Goal: Task Accomplishment & Management: Manage account settings

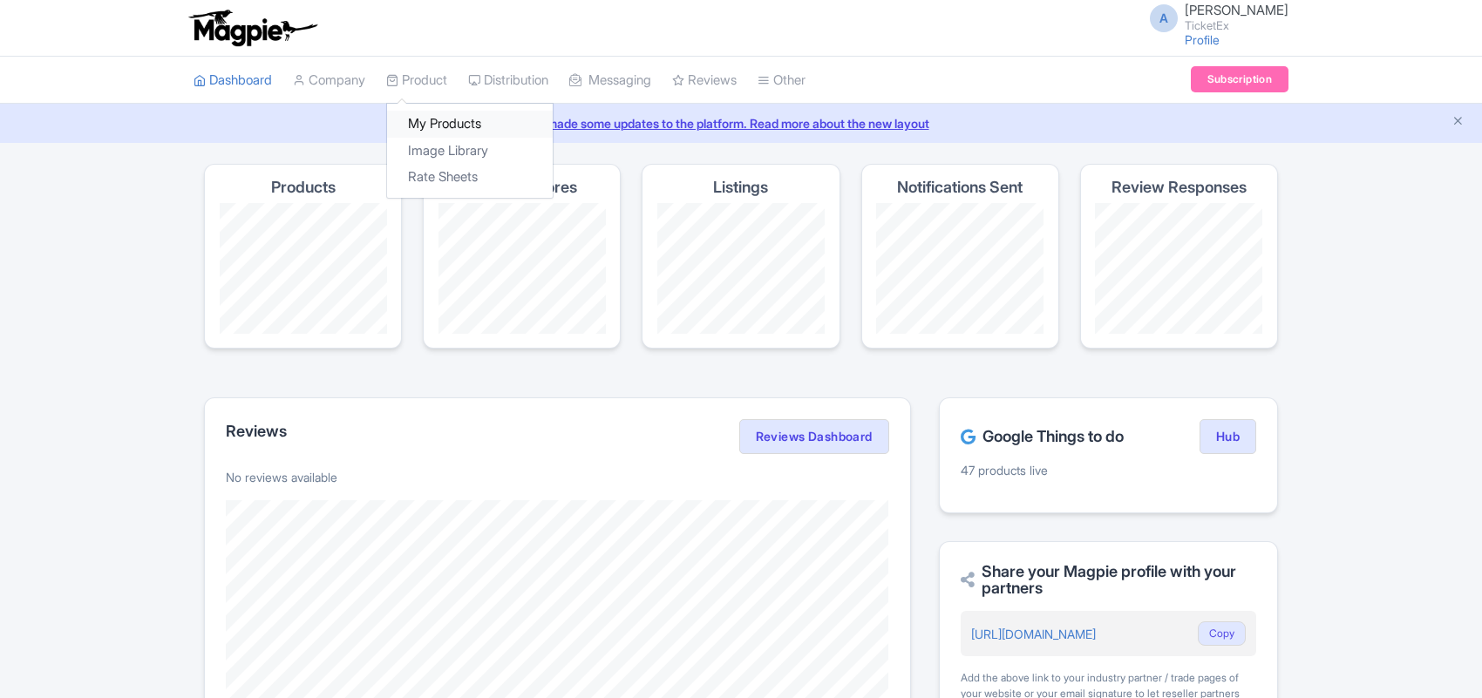
click at [447, 124] on link "My Products" at bounding box center [470, 124] width 166 height 27
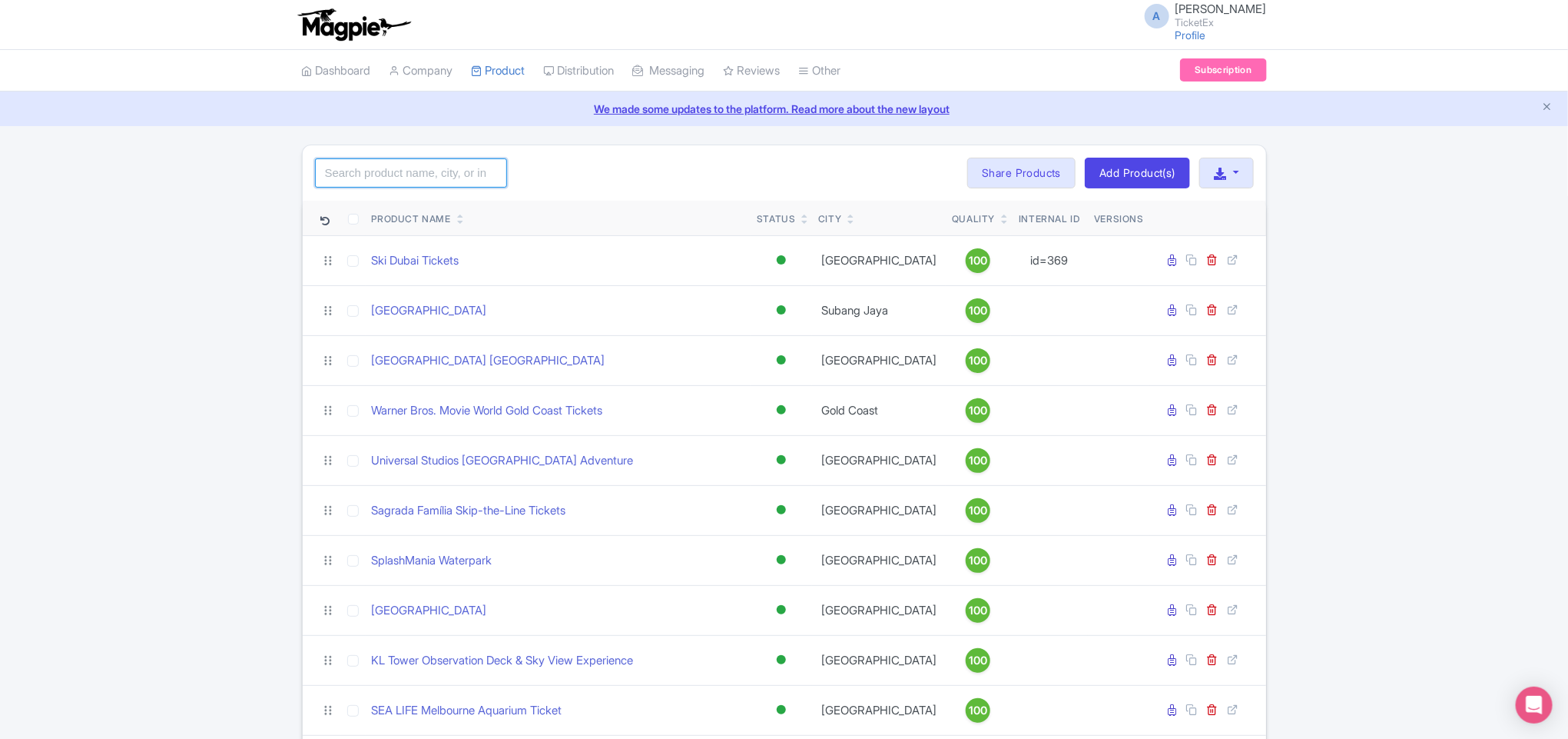
click at [434, 180] on input "search" at bounding box center [411, 173] width 192 height 29
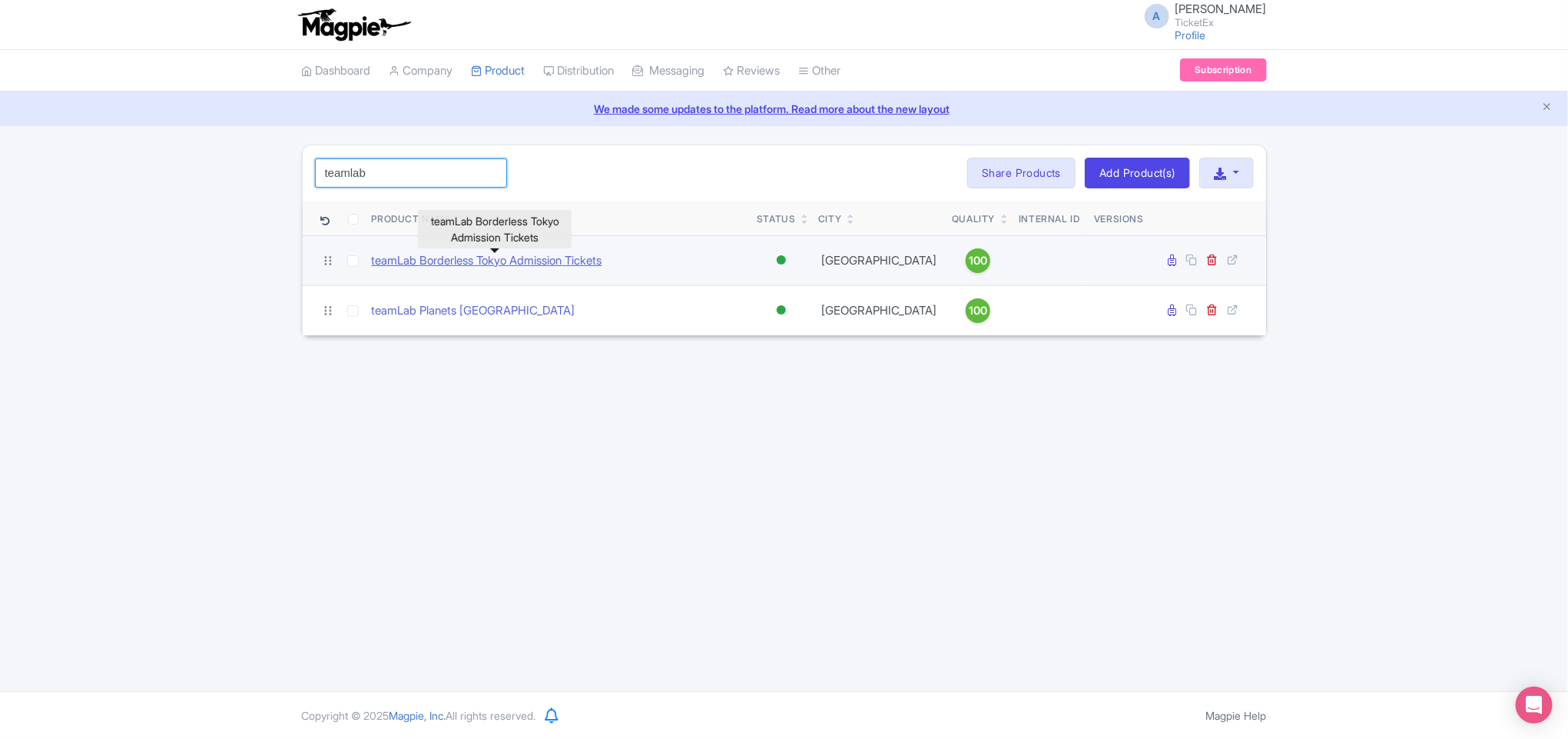
type input "teamlab"
click at [459, 263] on link "teamLab Borderless Tokyo Admission Tickets" at bounding box center [487, 261] width 231 height 18
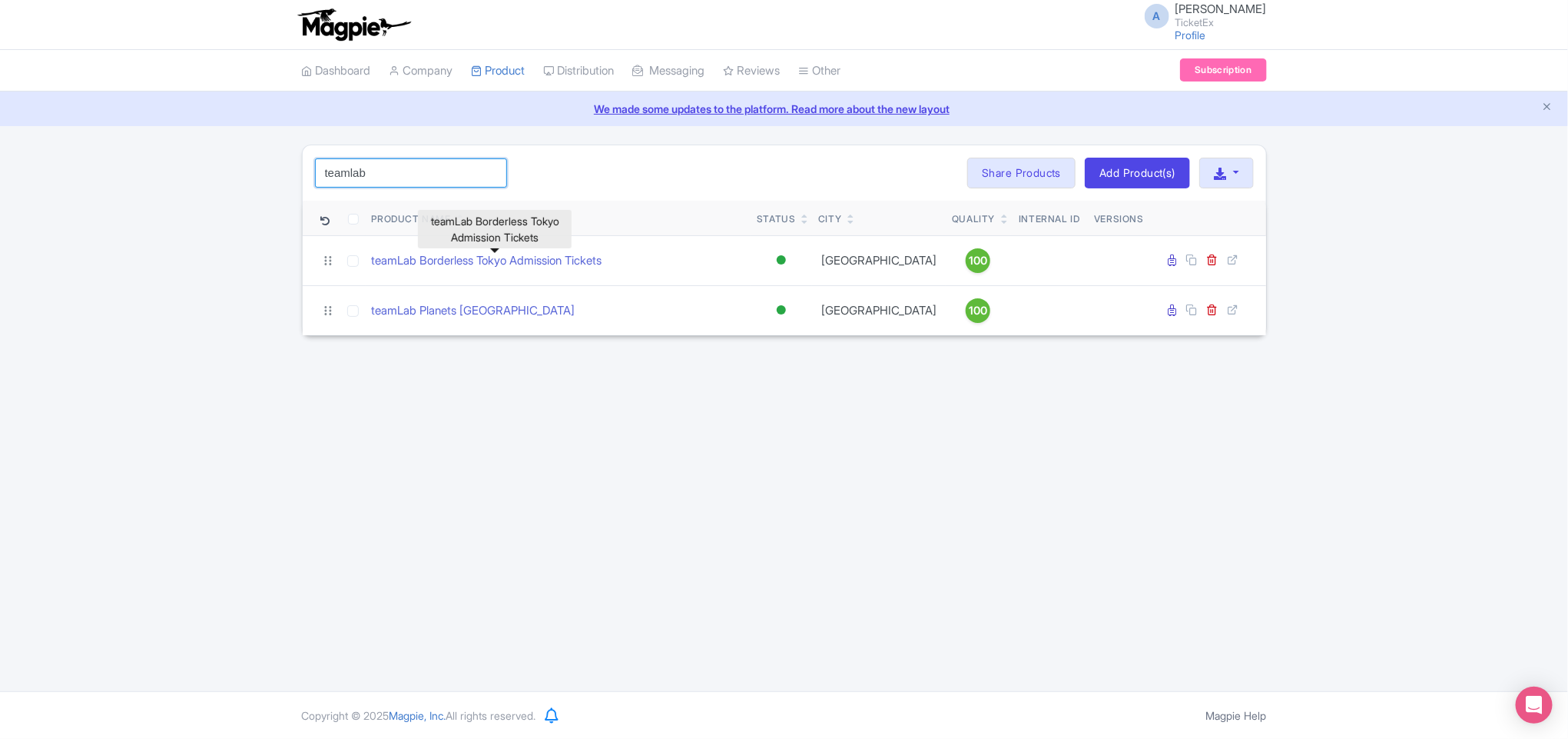
click at [222, 169] on div "teamlab Search Bulk Actions Delete Add to Collection Share Products Add to Coll…" at bounding box center [784, 240] width 1568 height 191
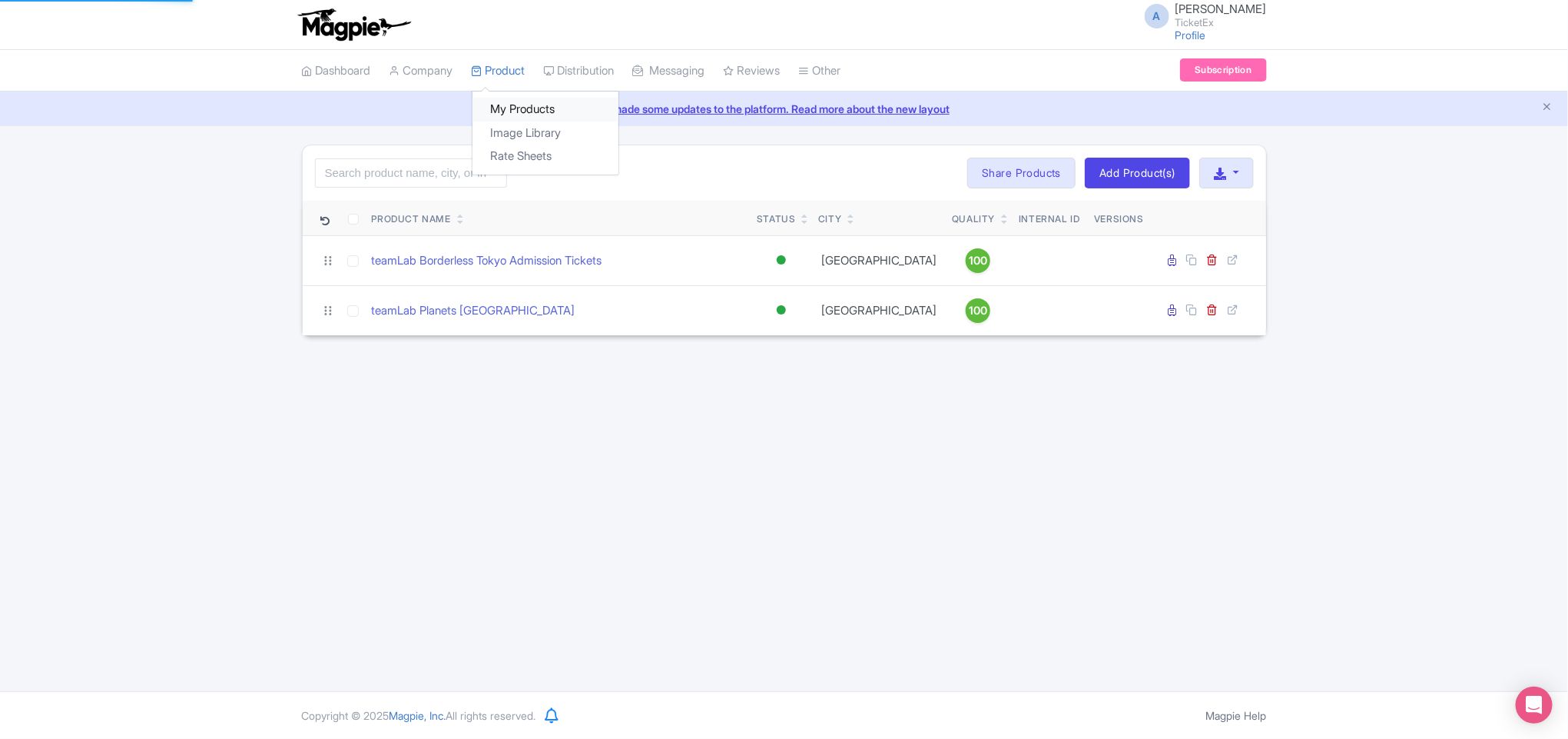
click at [509, 114] on link "My Products" at bounding box center [546, 109] width 146 height 24
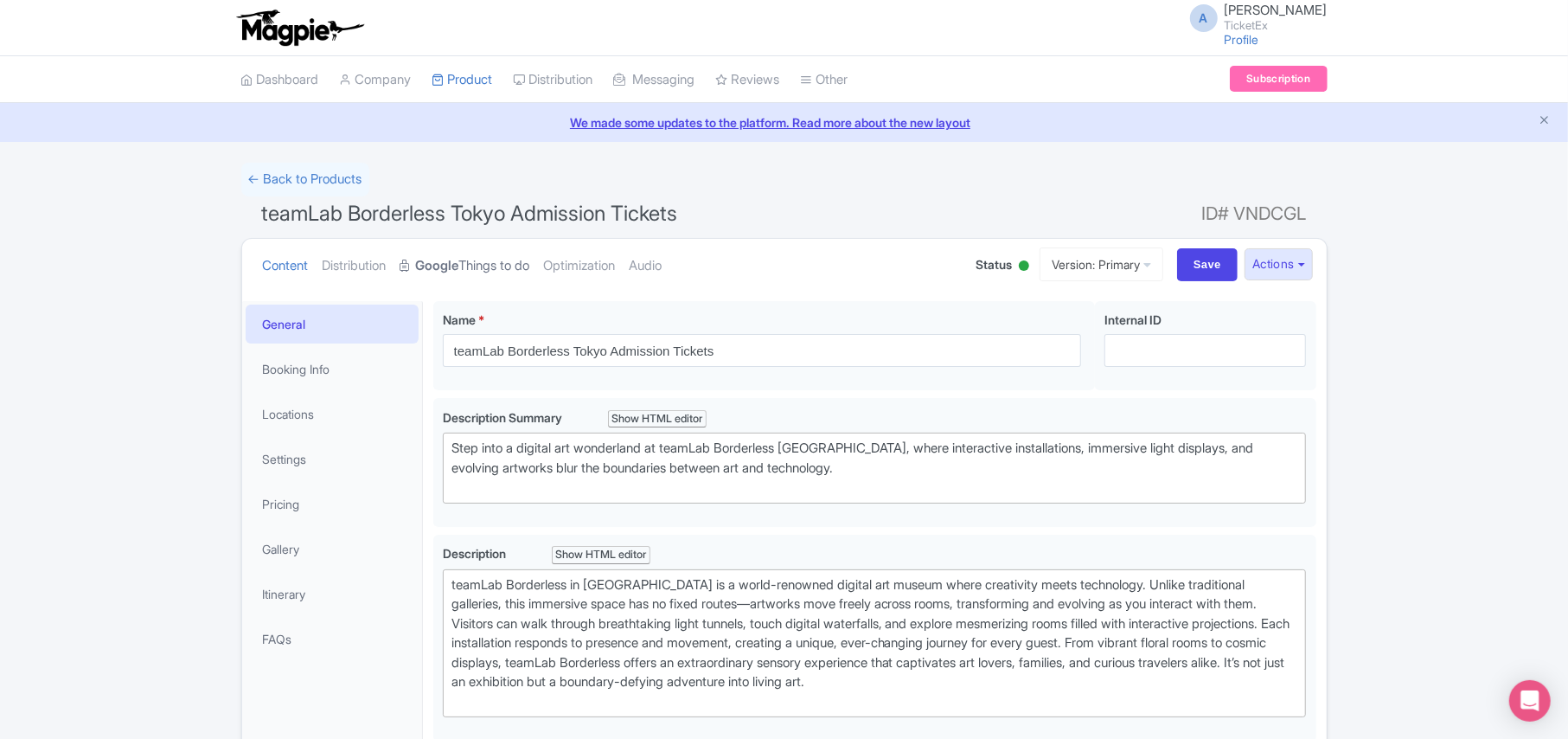
click at [493, 270] on link "Google Things to do" at bounding box center [465, 266] width 130 height 55
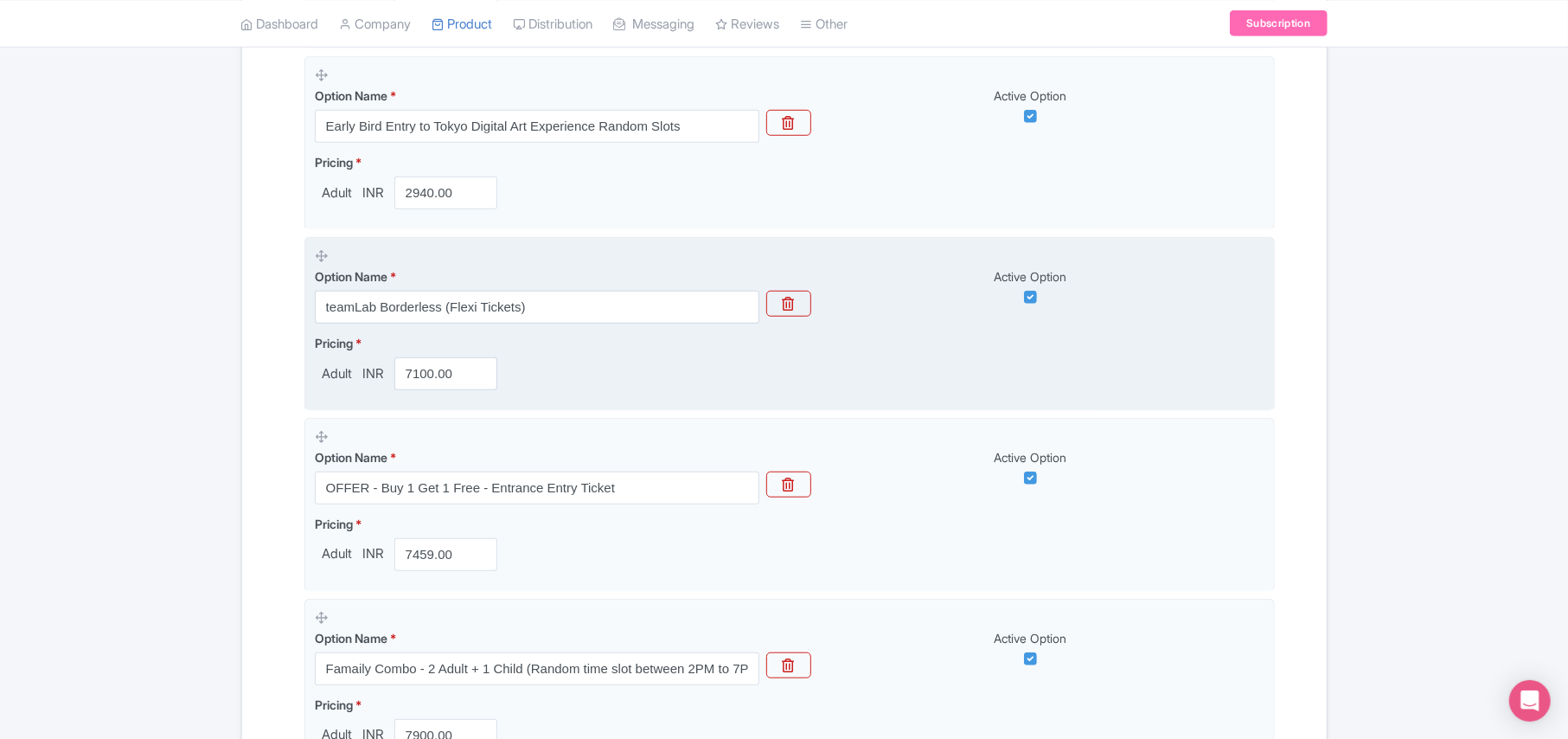
scroll to position [1565, 0]
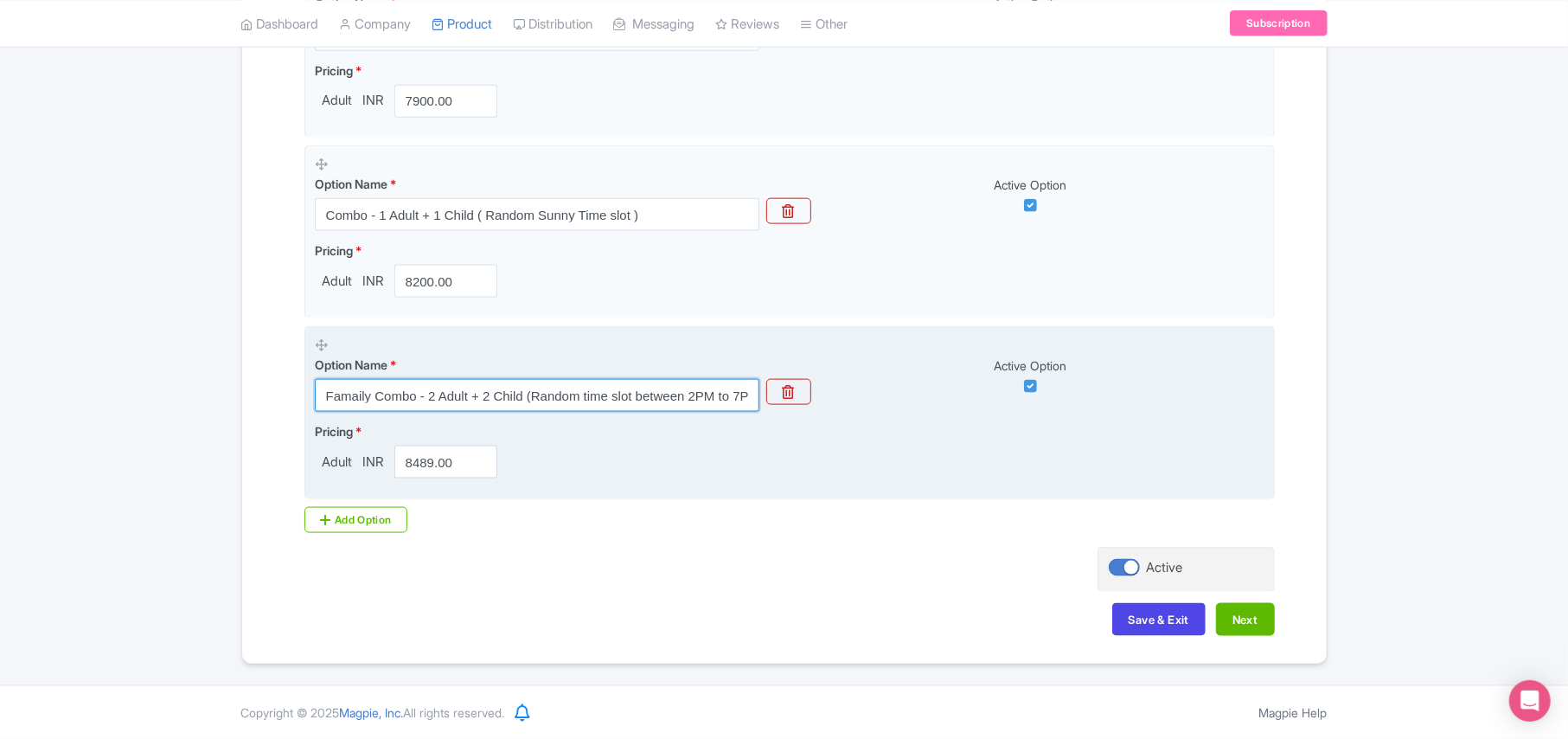
click at [356, 389] on input "Famaily Combo - 2 Adult + 2 Child (Random time slot between 2PM to 7PM )" at bounding box center [537, 395] width 444 height 33
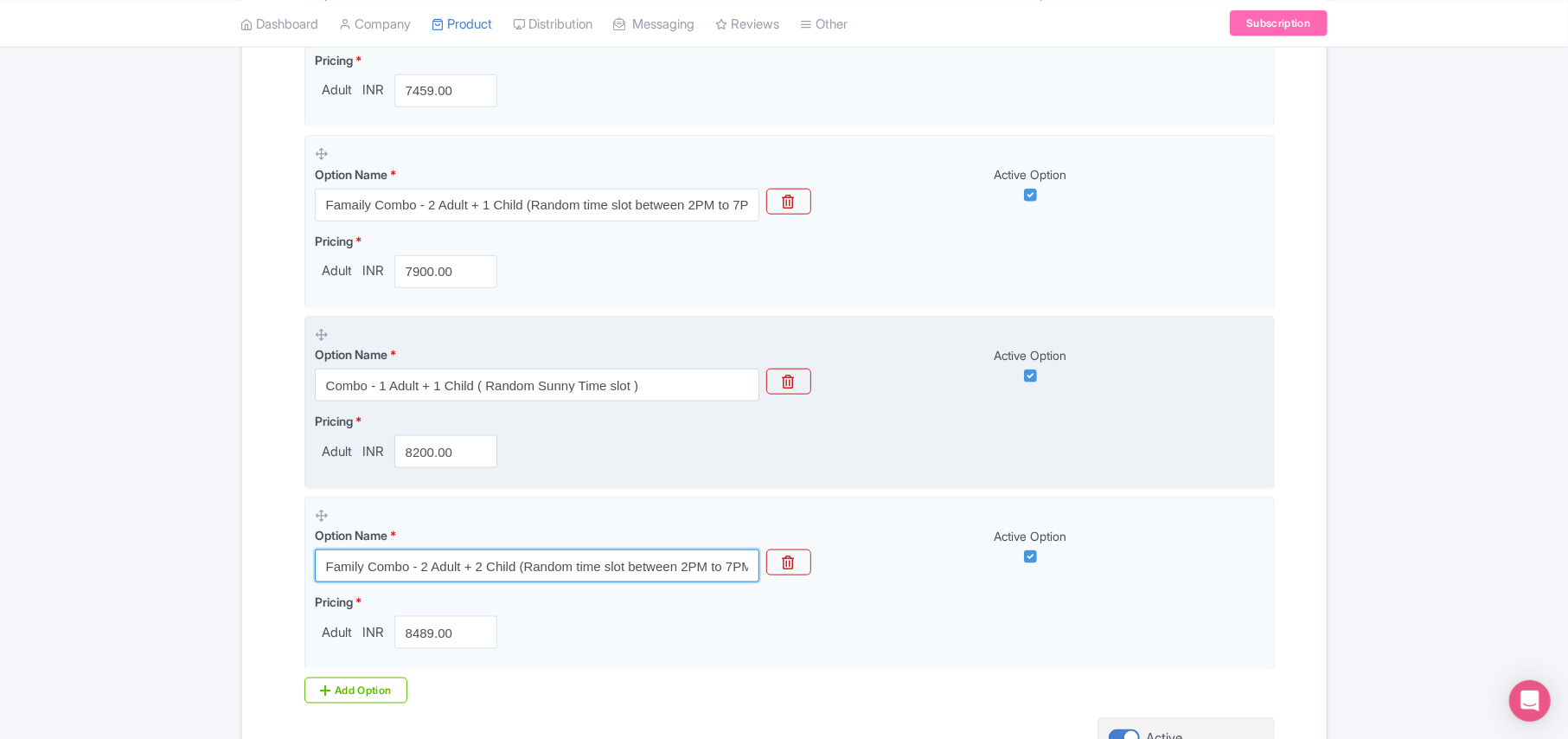
scroll to position [1335, 0]
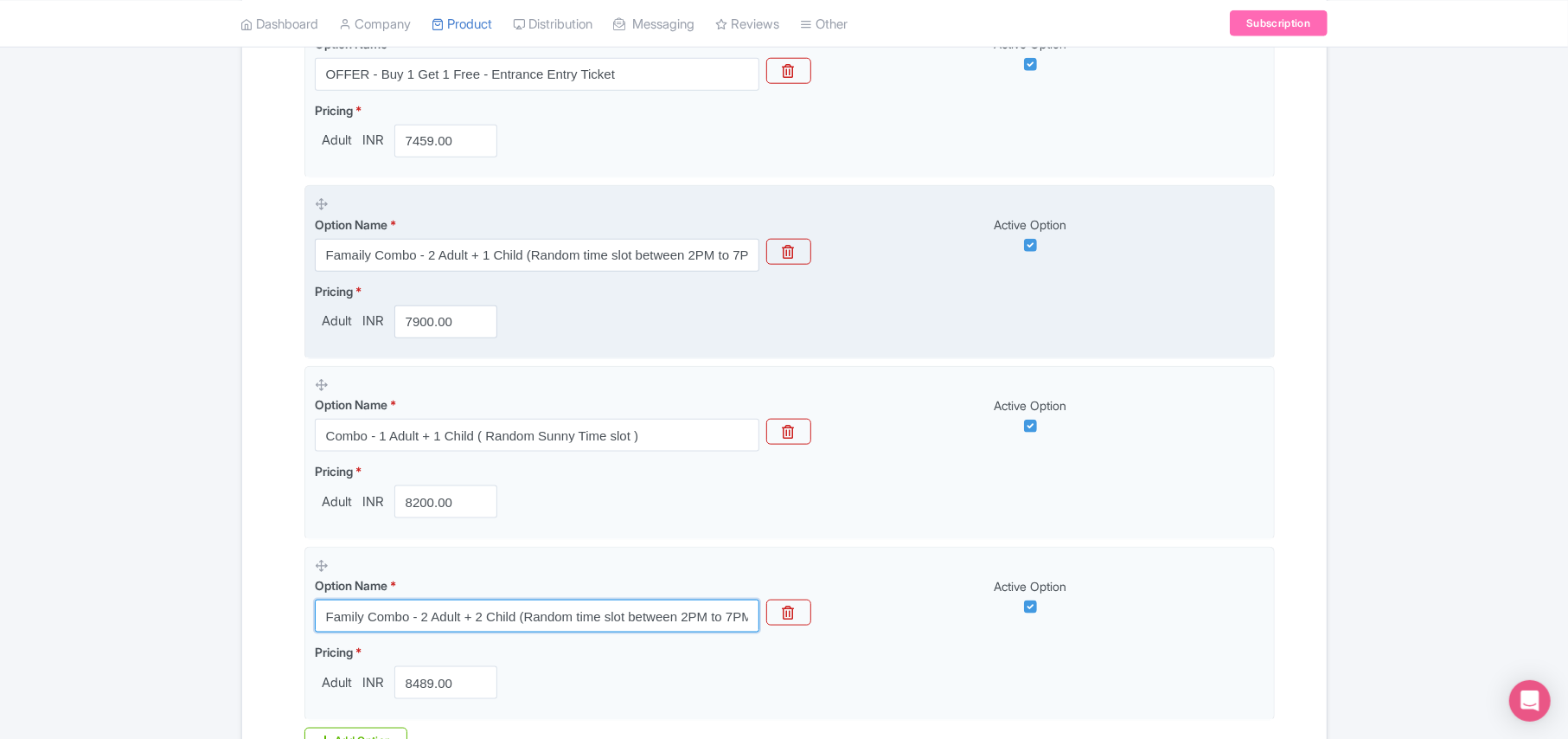
type input "Family Combo - 2 Adult + 2 Child (Random time slot between 2PM to 7PM )"
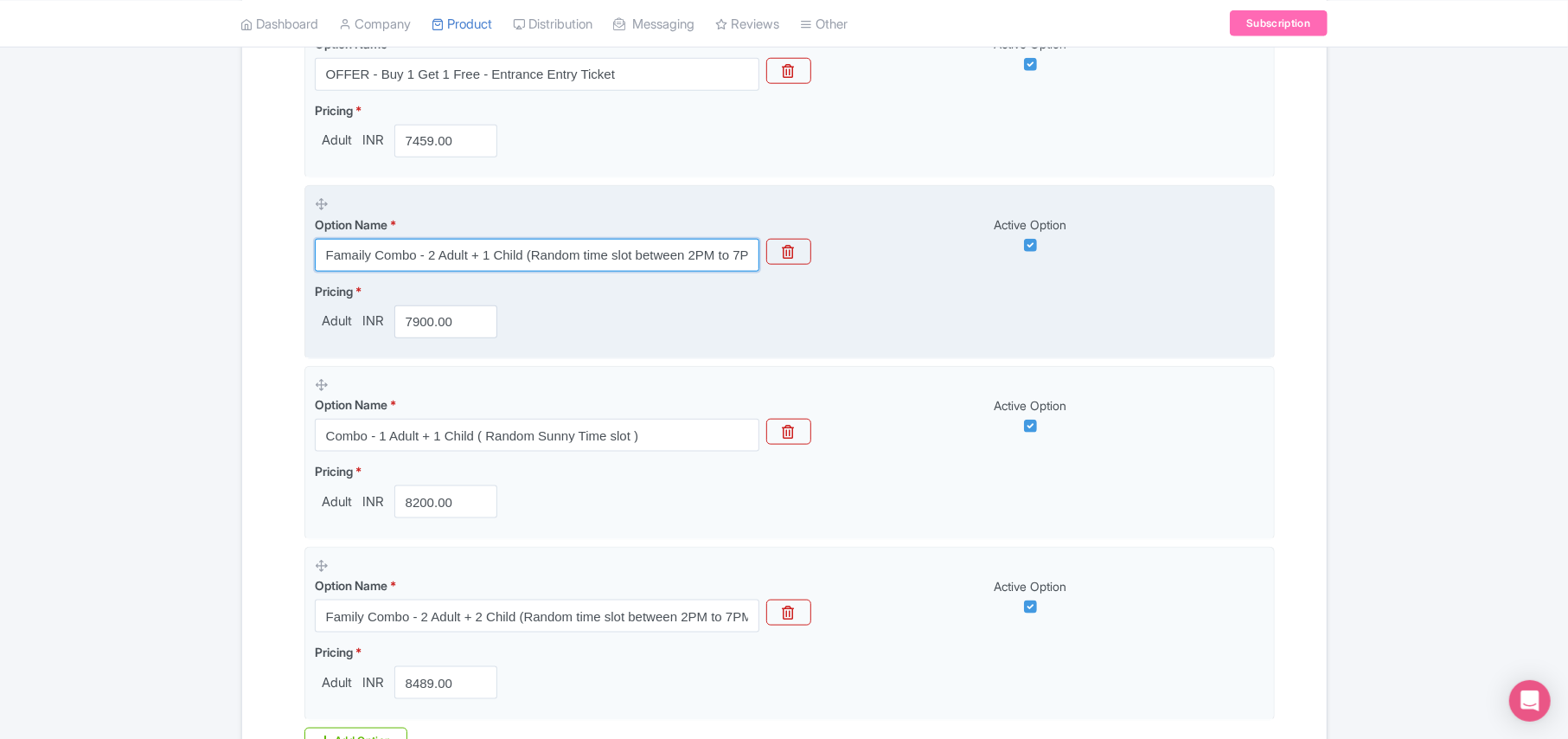
click at [357, 264] on input "Famaily Combo - 2 Adult + 1 Child (Random time slot between 2PM to 7PM )" at bounding box center [537, 255] width 444 height 33
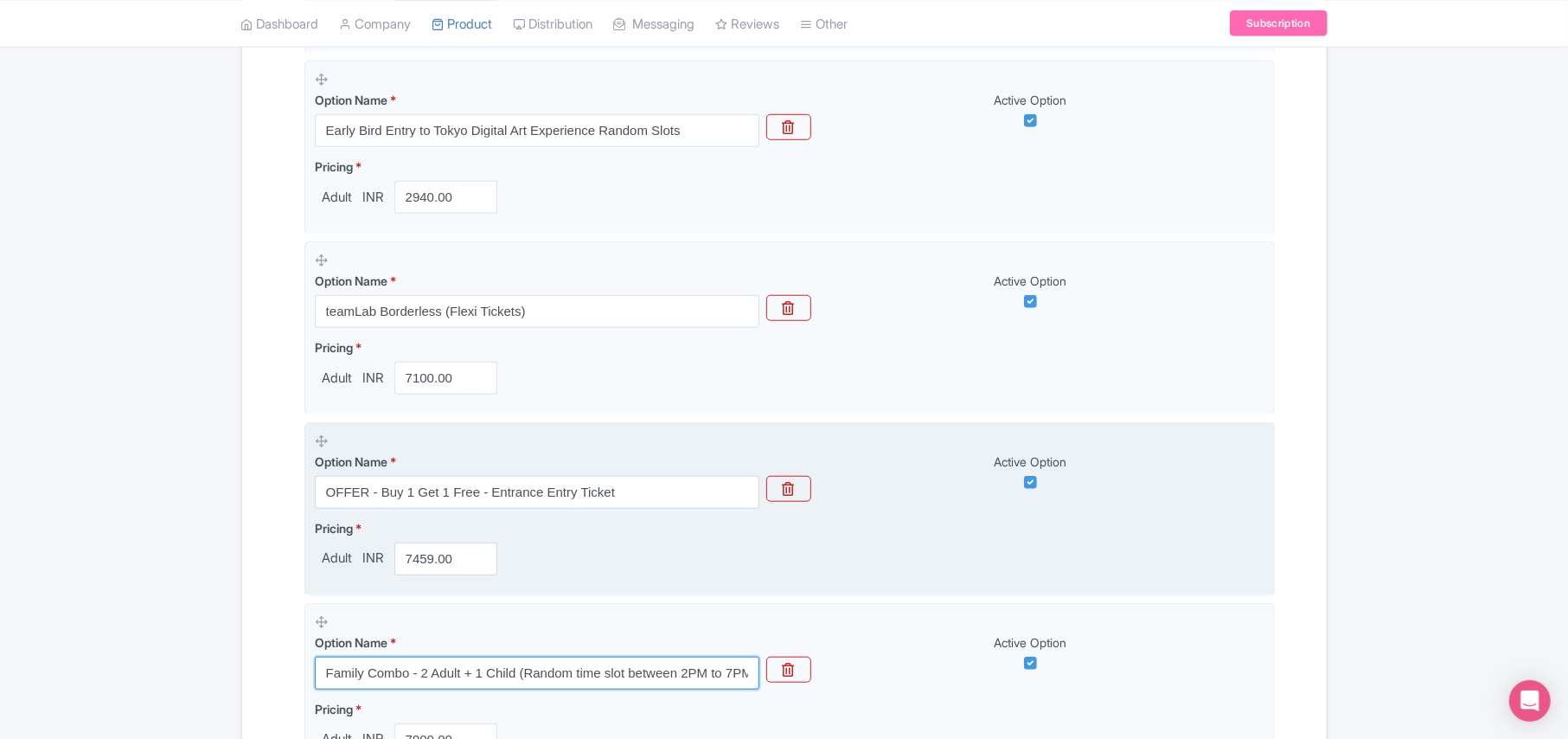
scroll to position [874, 0]
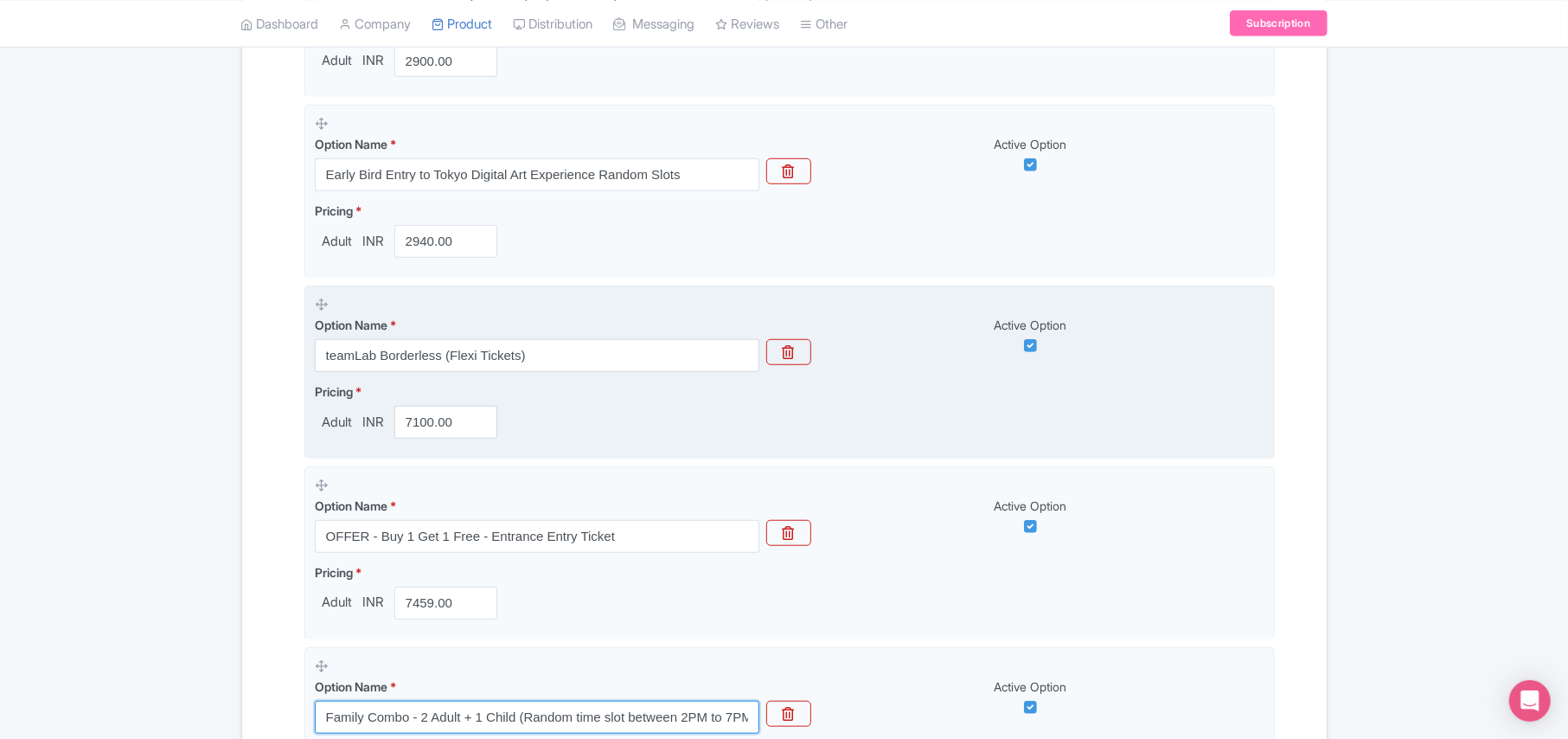
type input "Family Combo - 2 Adult + 1 Child (Random time slot between 2PM to 7PM )"
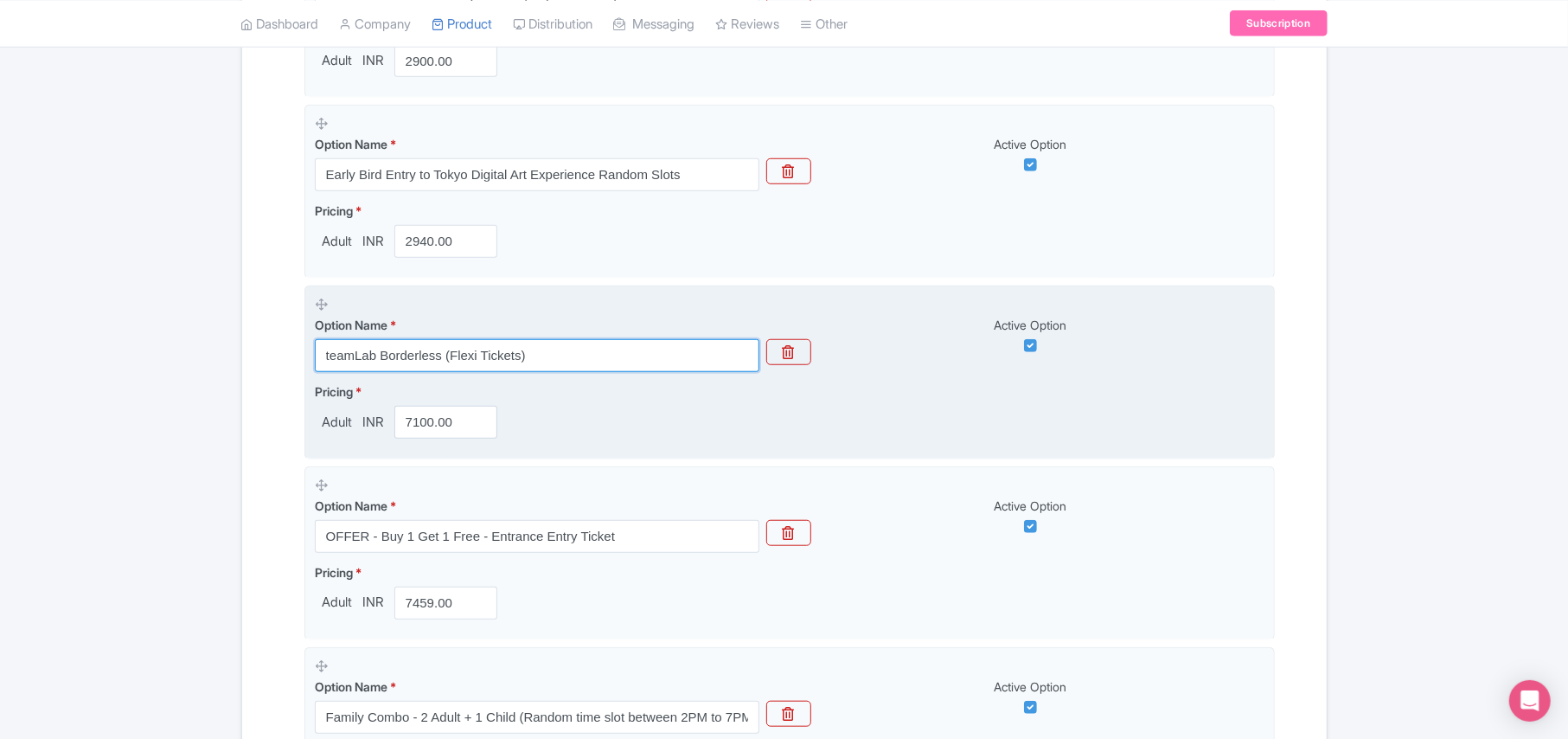
click at [363, 358] on input "teamLab Borderless (Flexi Tickets)" at bounding box center [537, 355] width 444 height 33
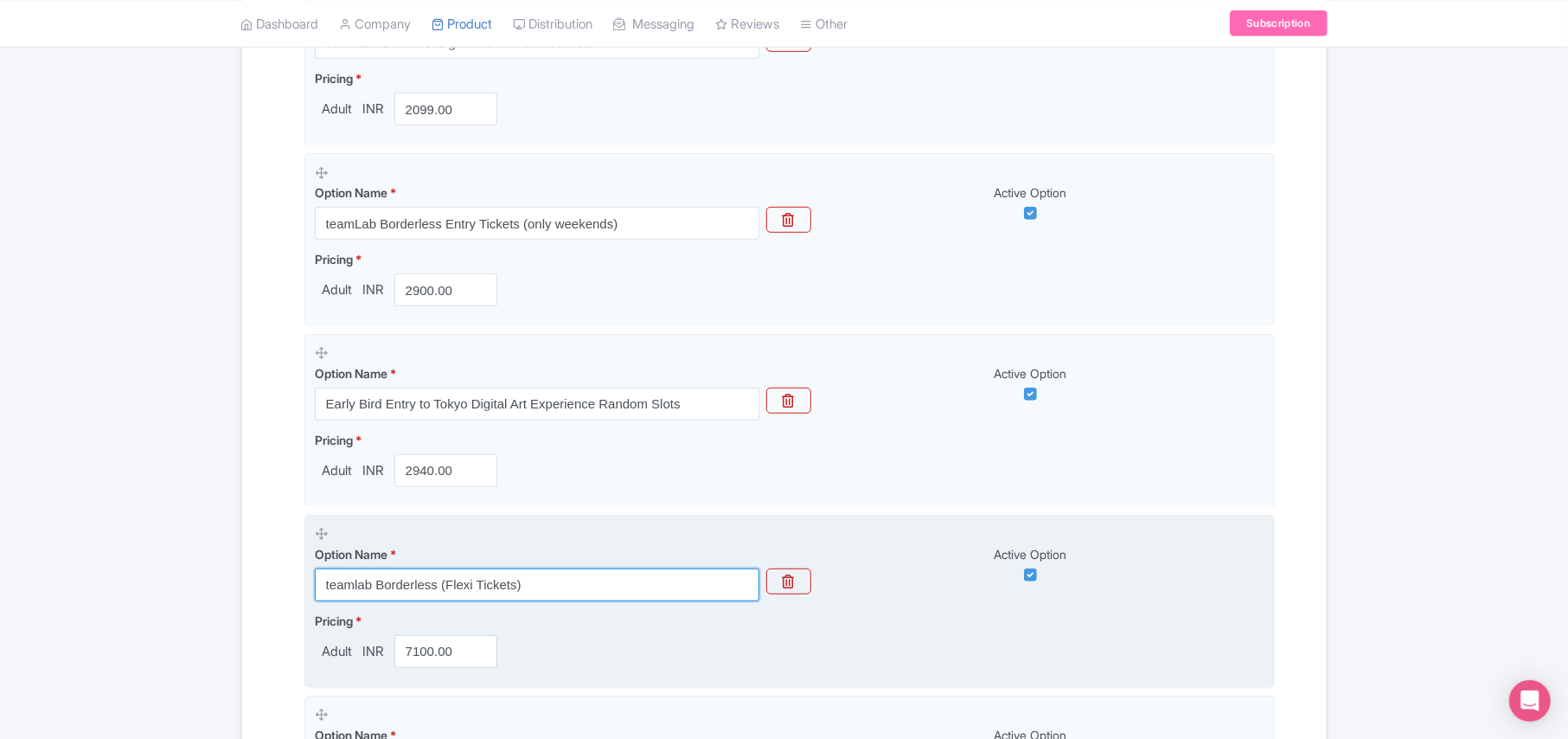
scroll to position [644, 0]
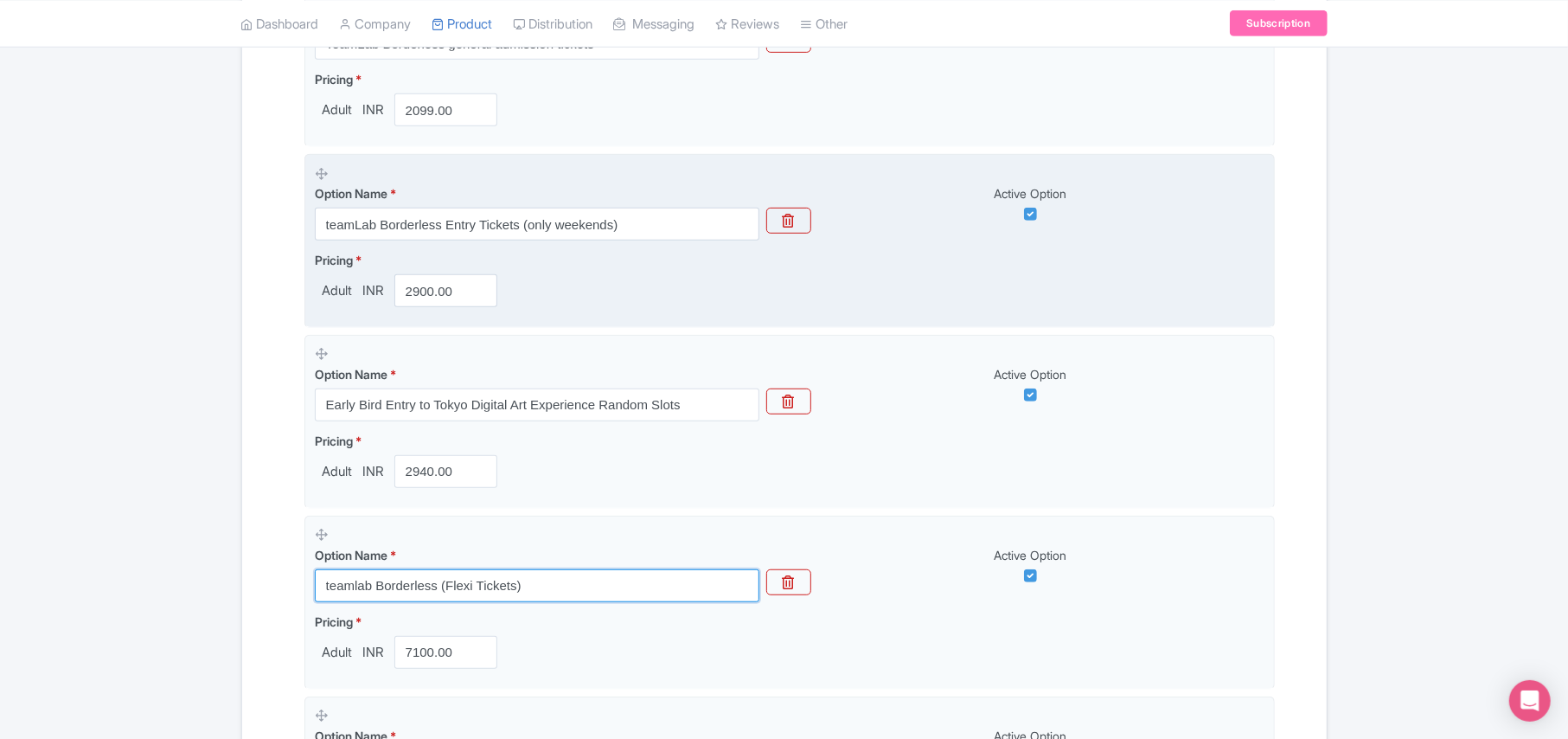
type input "teamlab Borderless (Flexi Tickets)"
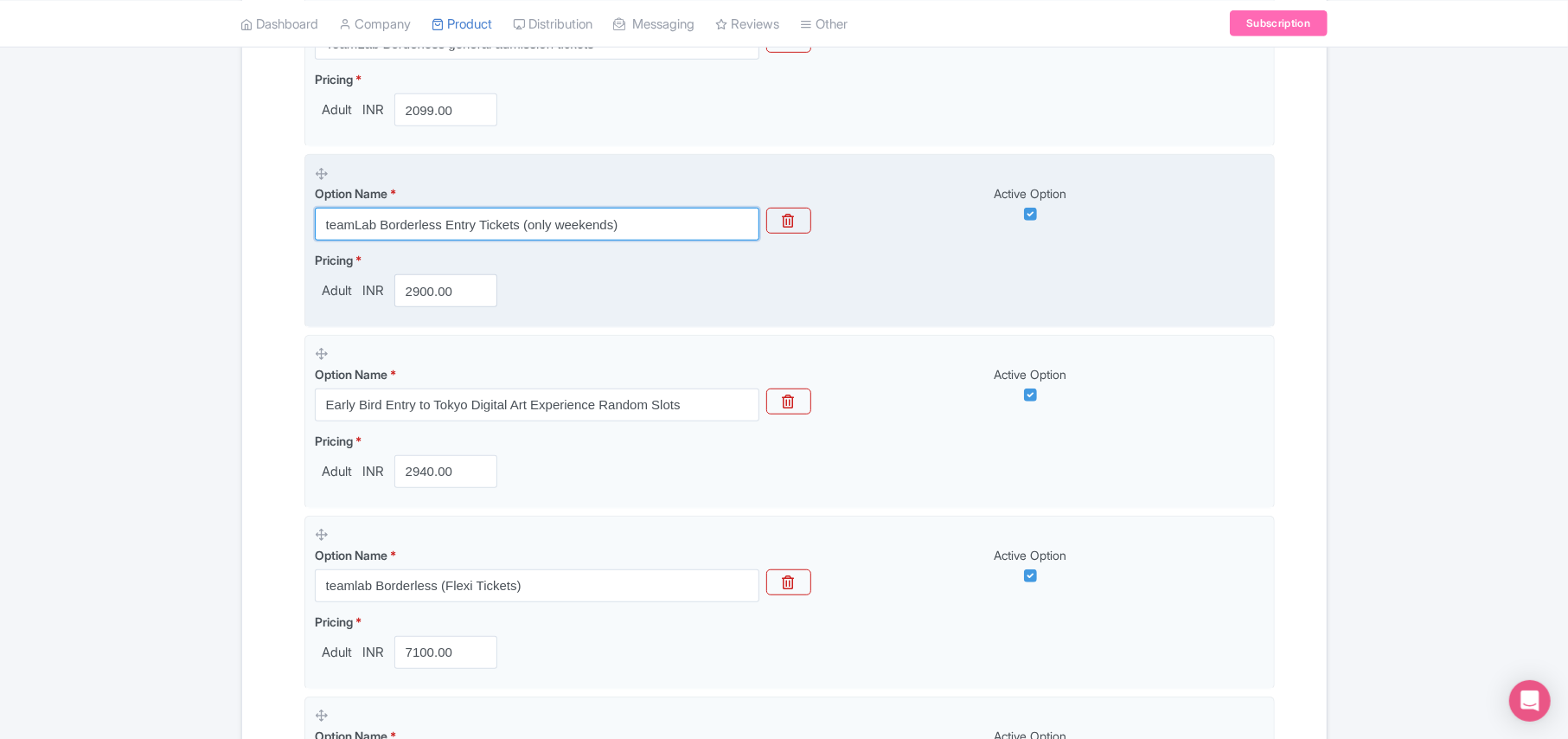
click at [364, 233] on input "teamLab Borderless Entry Tickets (only weekends)" at bounding box center [537, 223] width 444 height 33
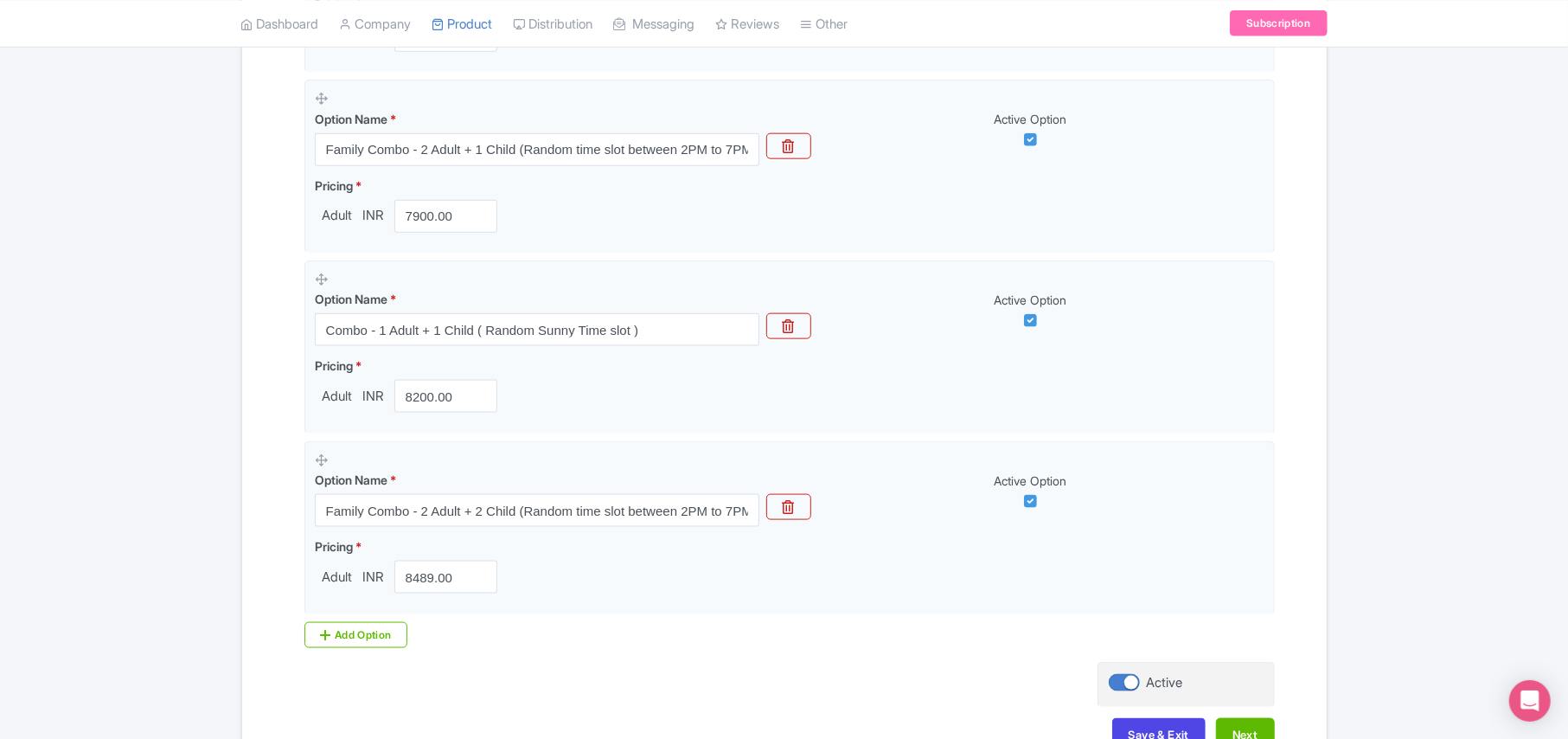
scroll to position [1565, 0]
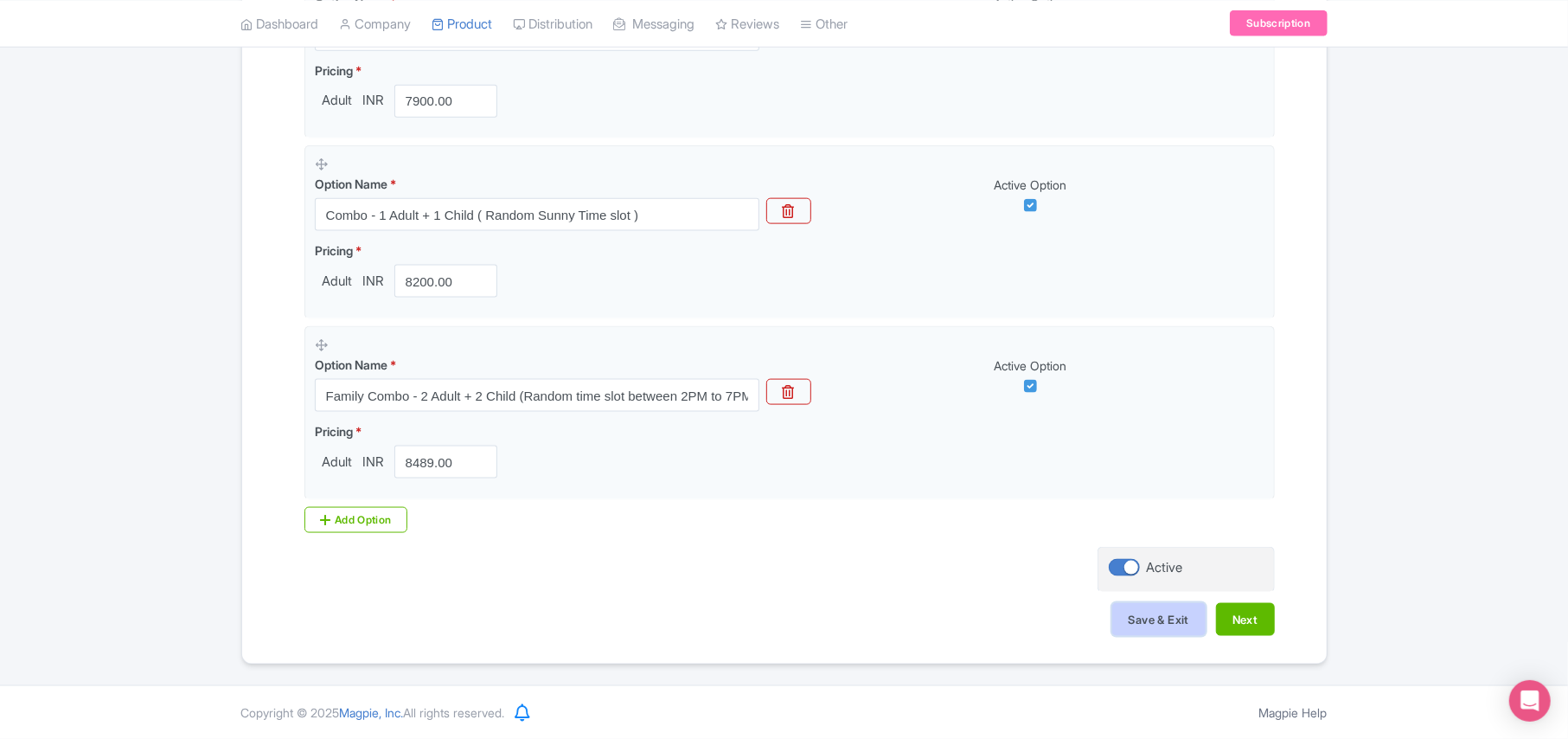
click at [1144, 619] on button "Save & Exit" at bounding box center [1158, 619] width 93 height 33
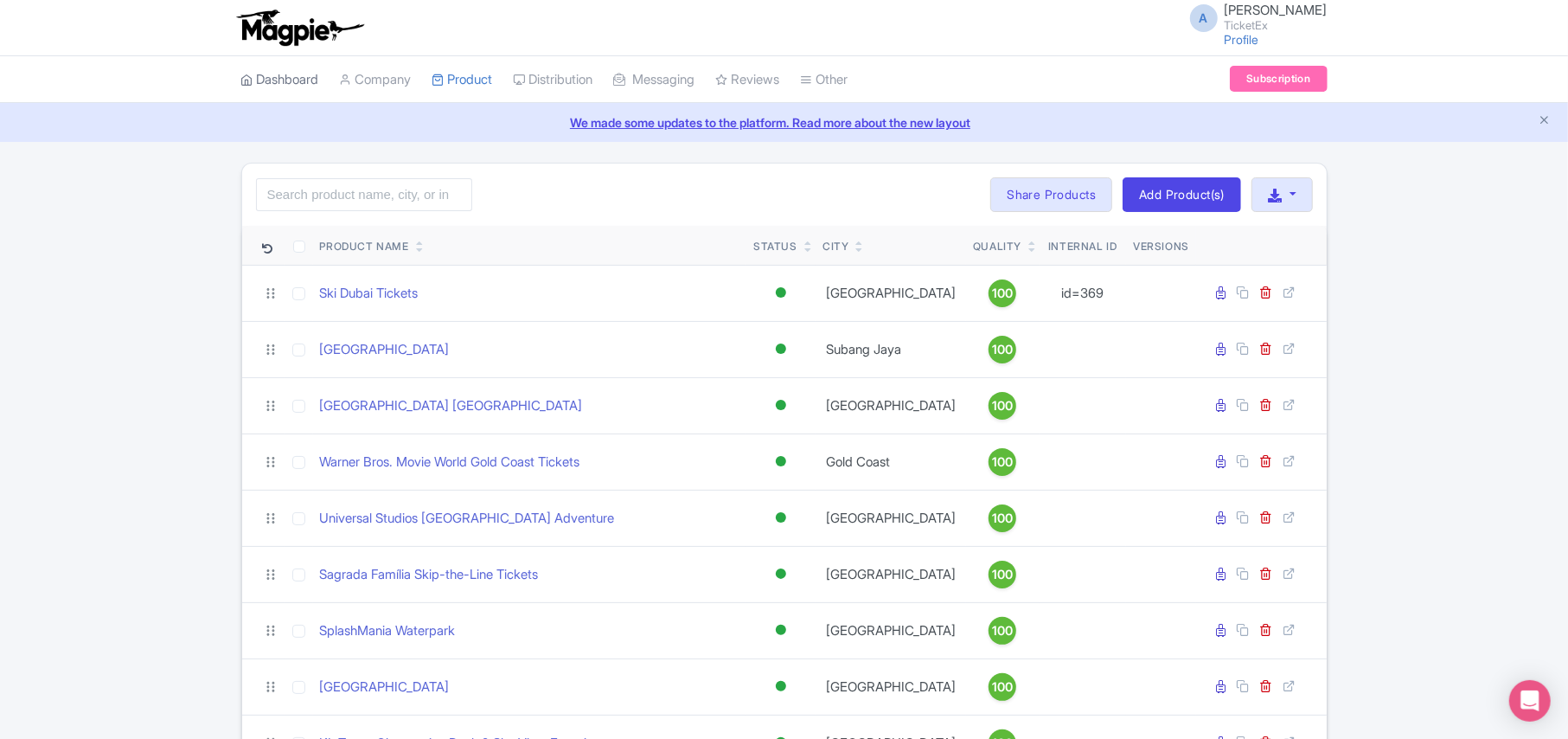
click at [288, 77] on link "Dashboard" at bounding box center [280, 80] width 77 height 48
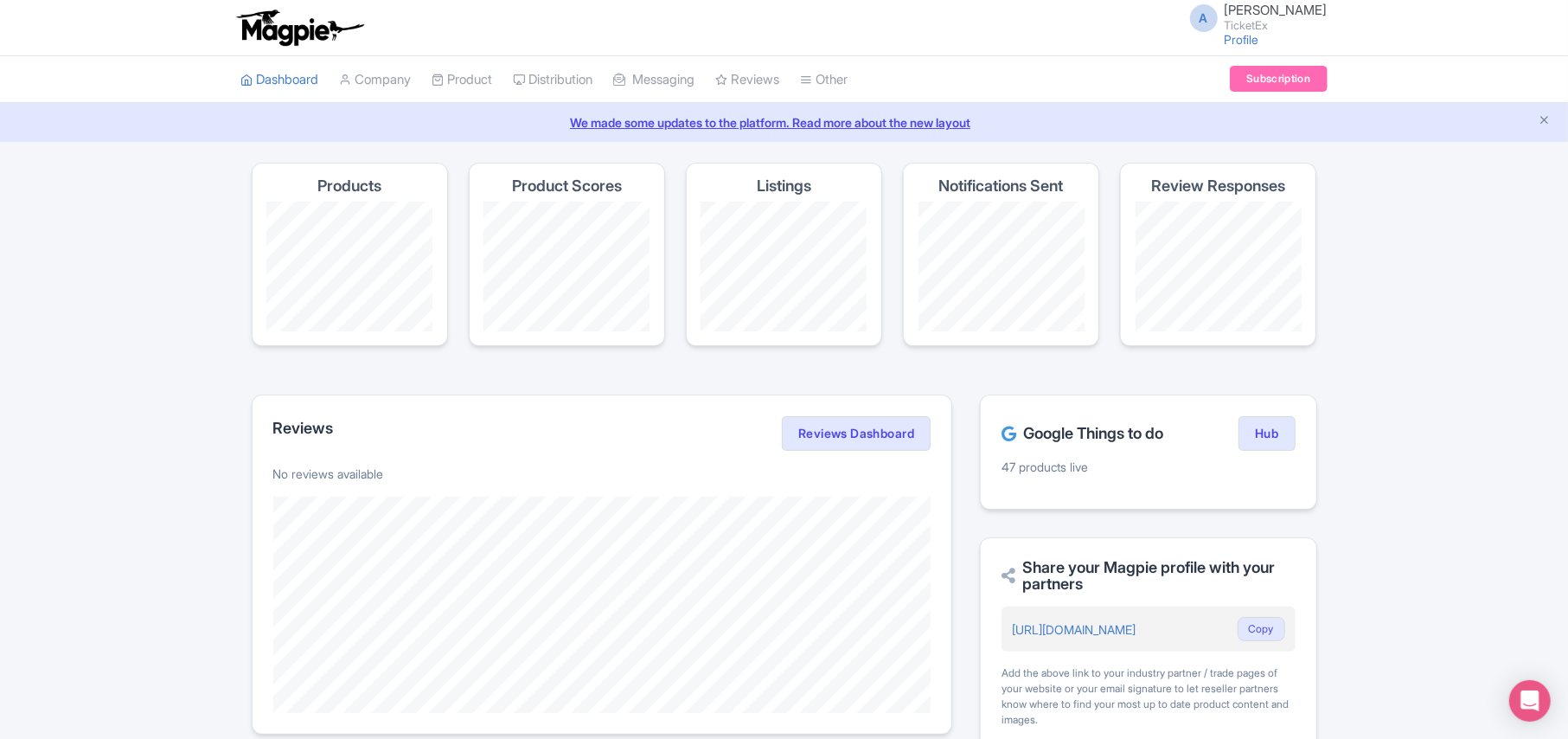
click at [1035, 434] on h2 "Google Things to do" at bounding box center [1082, 432] width 162 height 17
click at [1259, 427] on link "Hub" at bounding box center [1266, 432] width 57 height 35
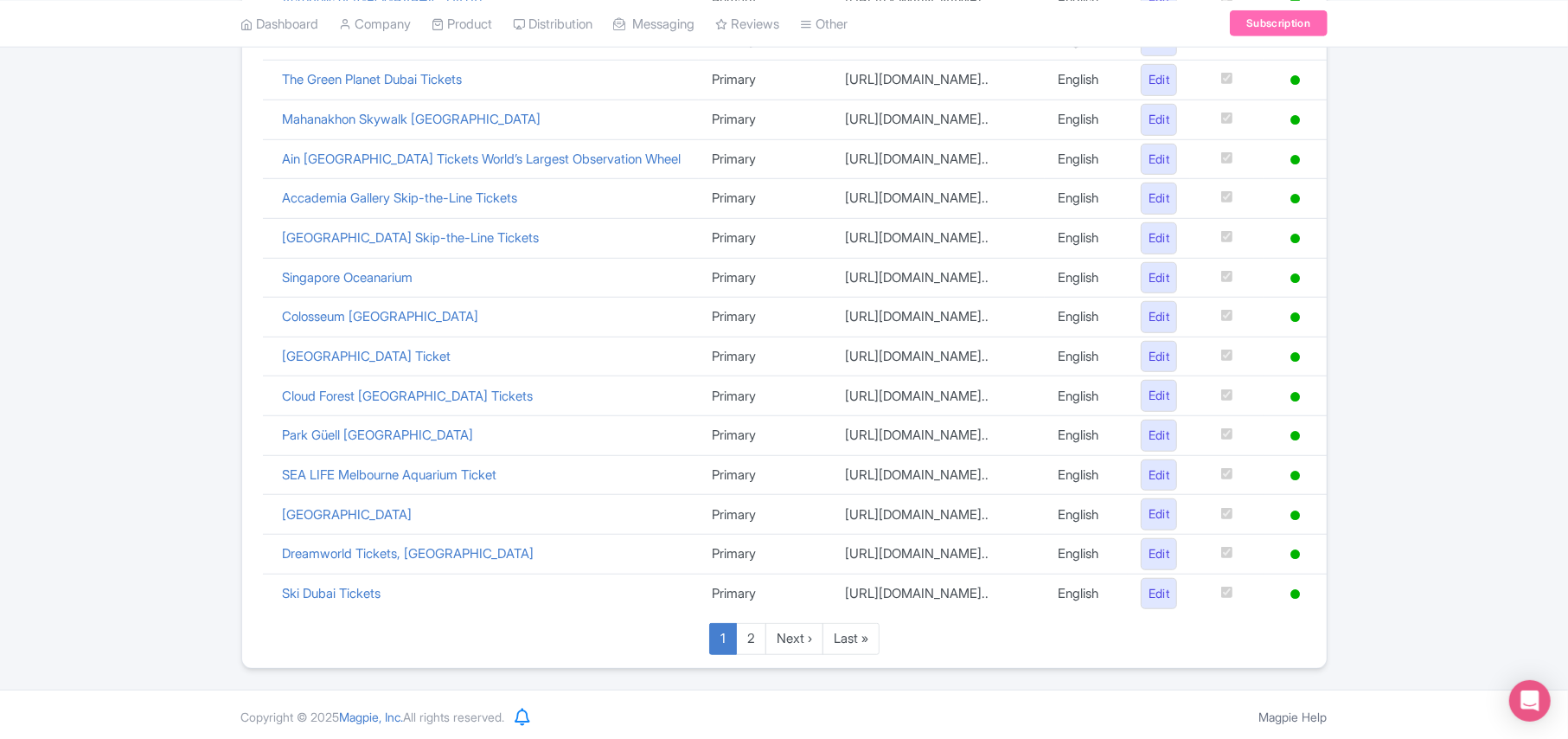
scroll to position [777, 0]
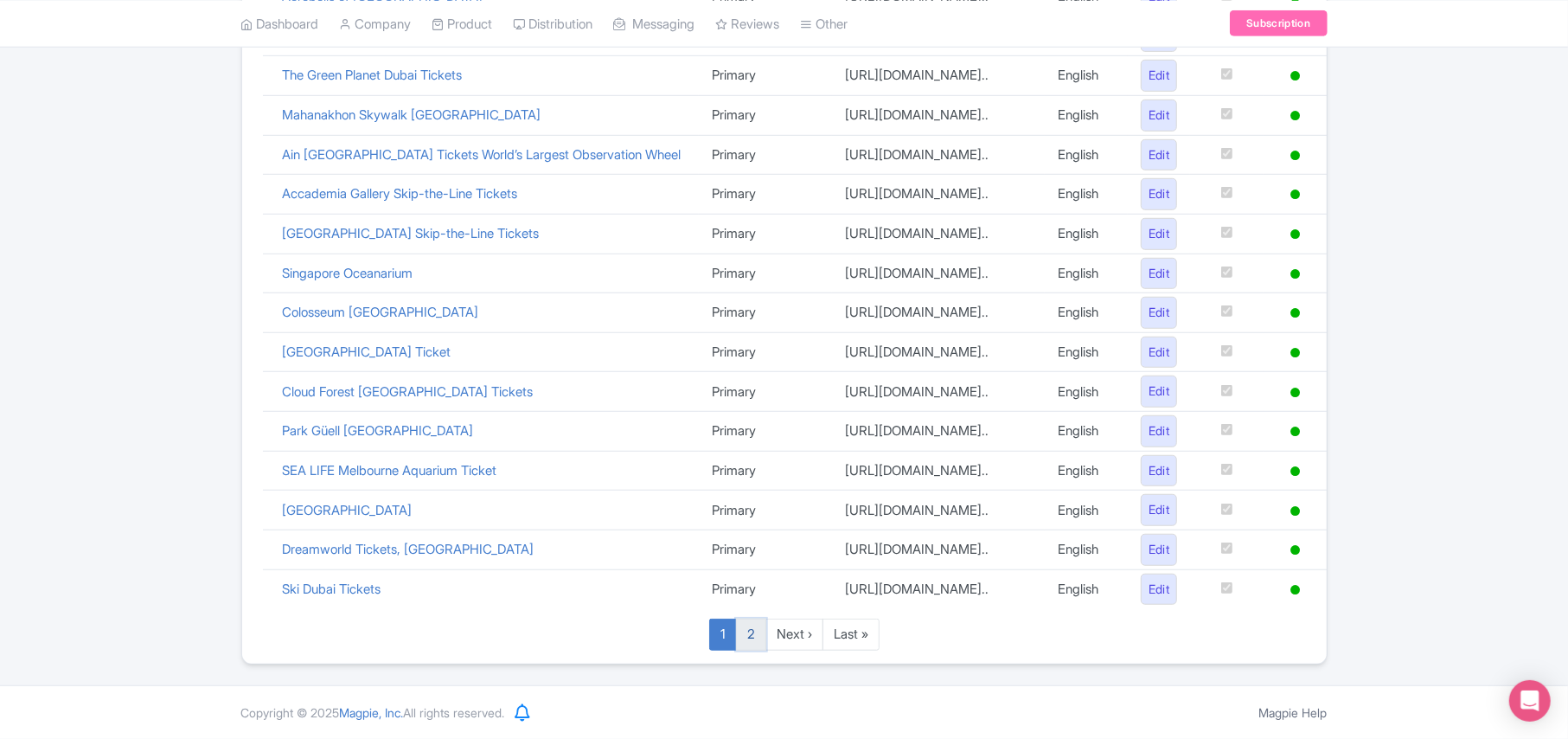
click at [752, 637] on link "2" at bounding box center [751, 634] width 31 height 32
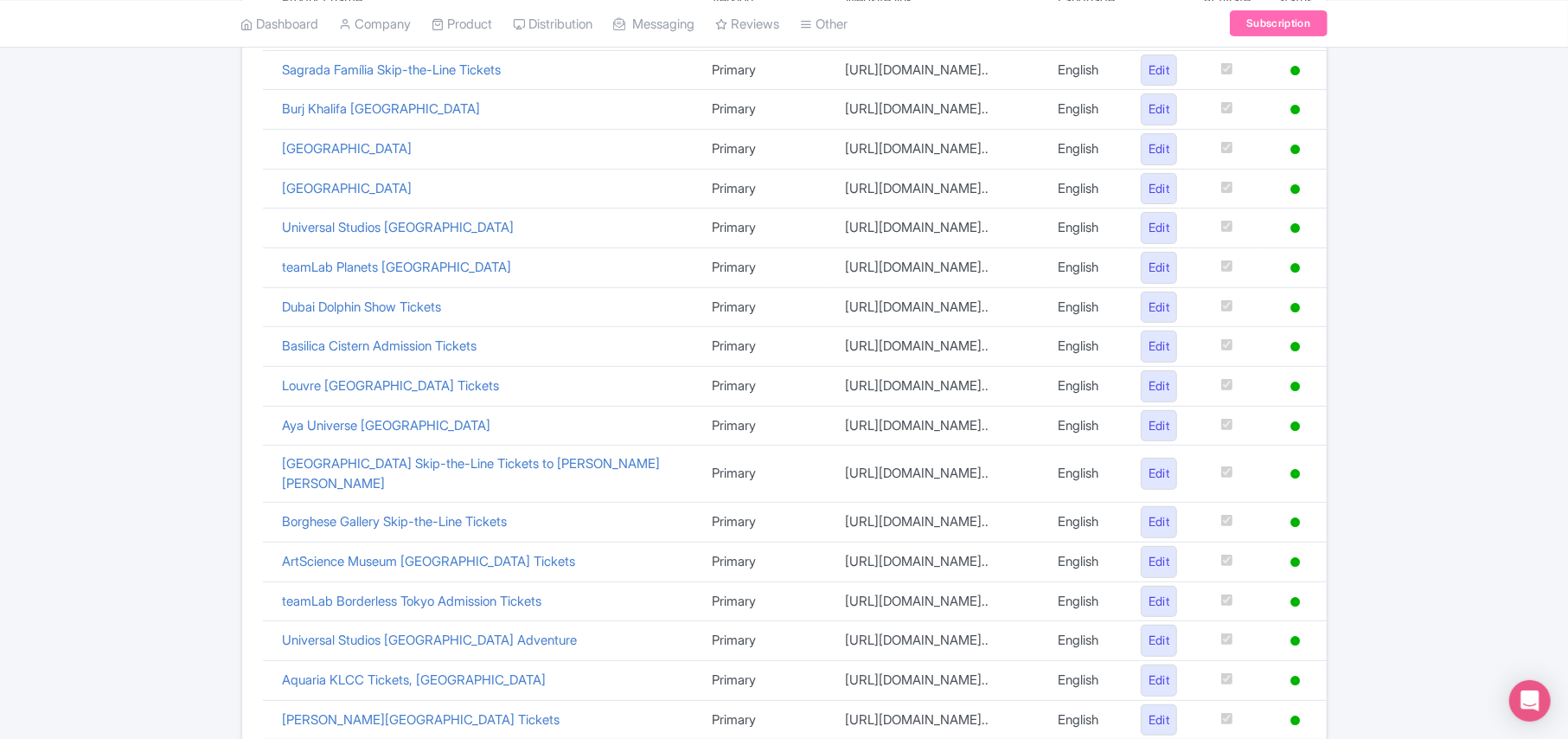
scroll to position [737, 0]
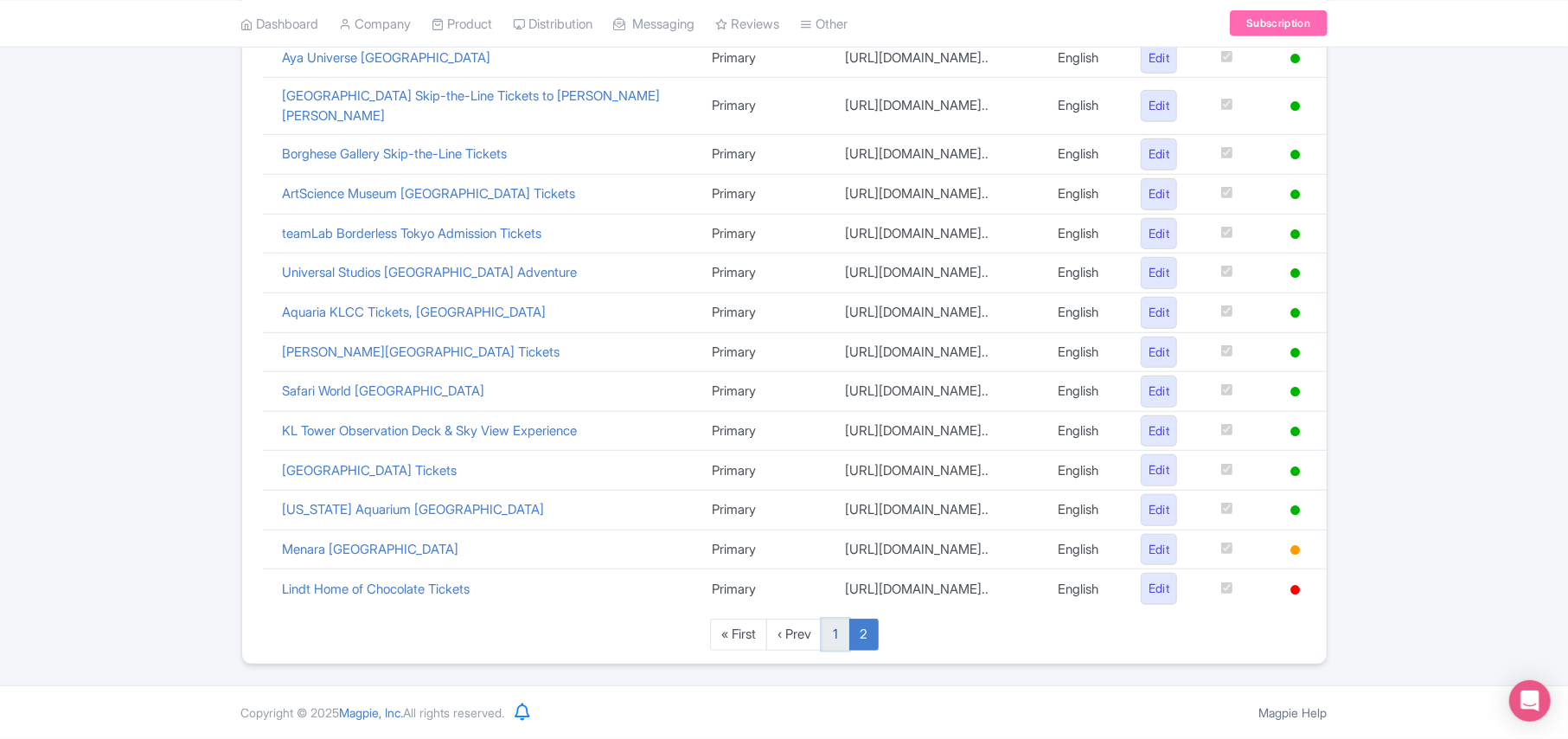
click at [840, 641] on link "1" at bounding box center [835, 634] width 28 height 32
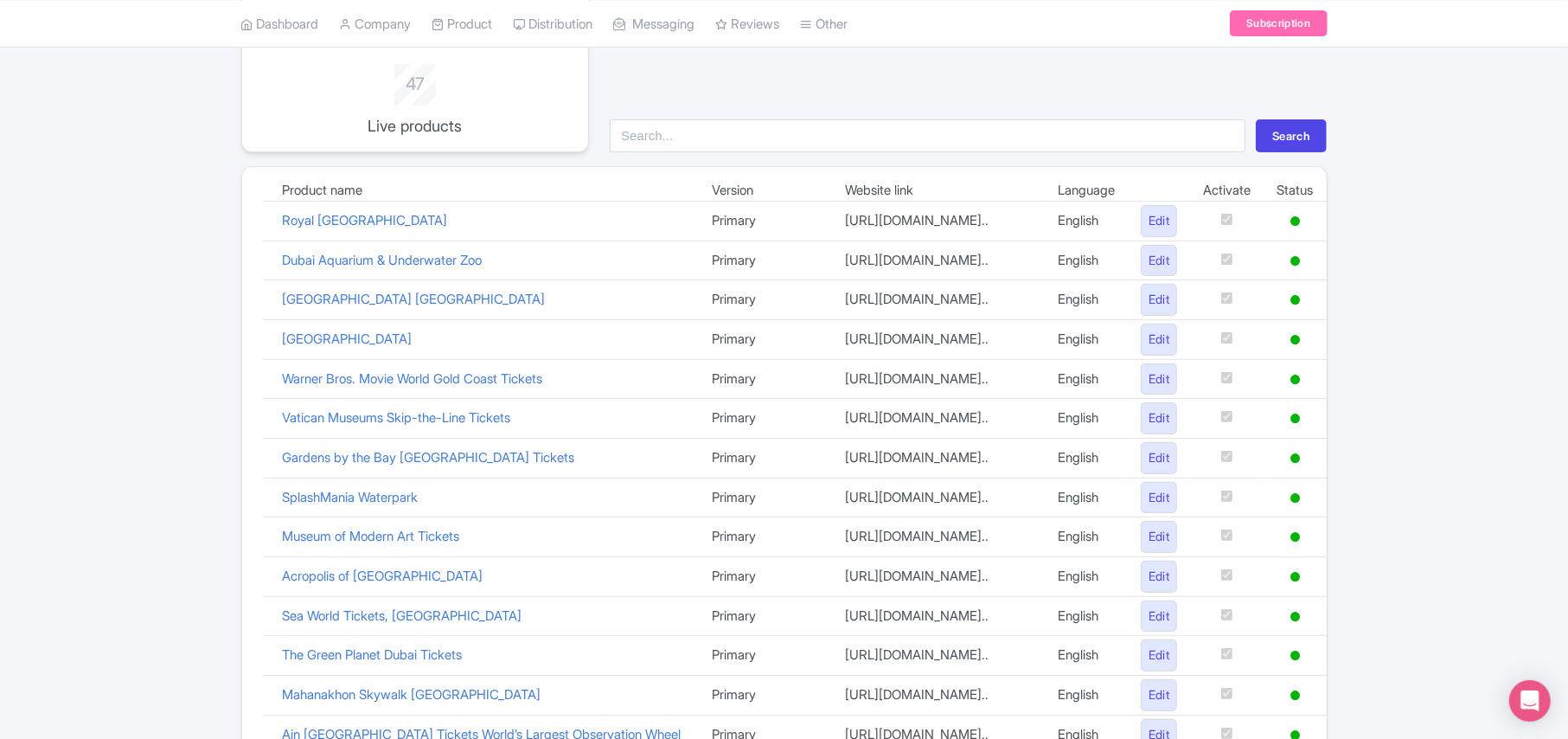
scroll to position [230, 0]
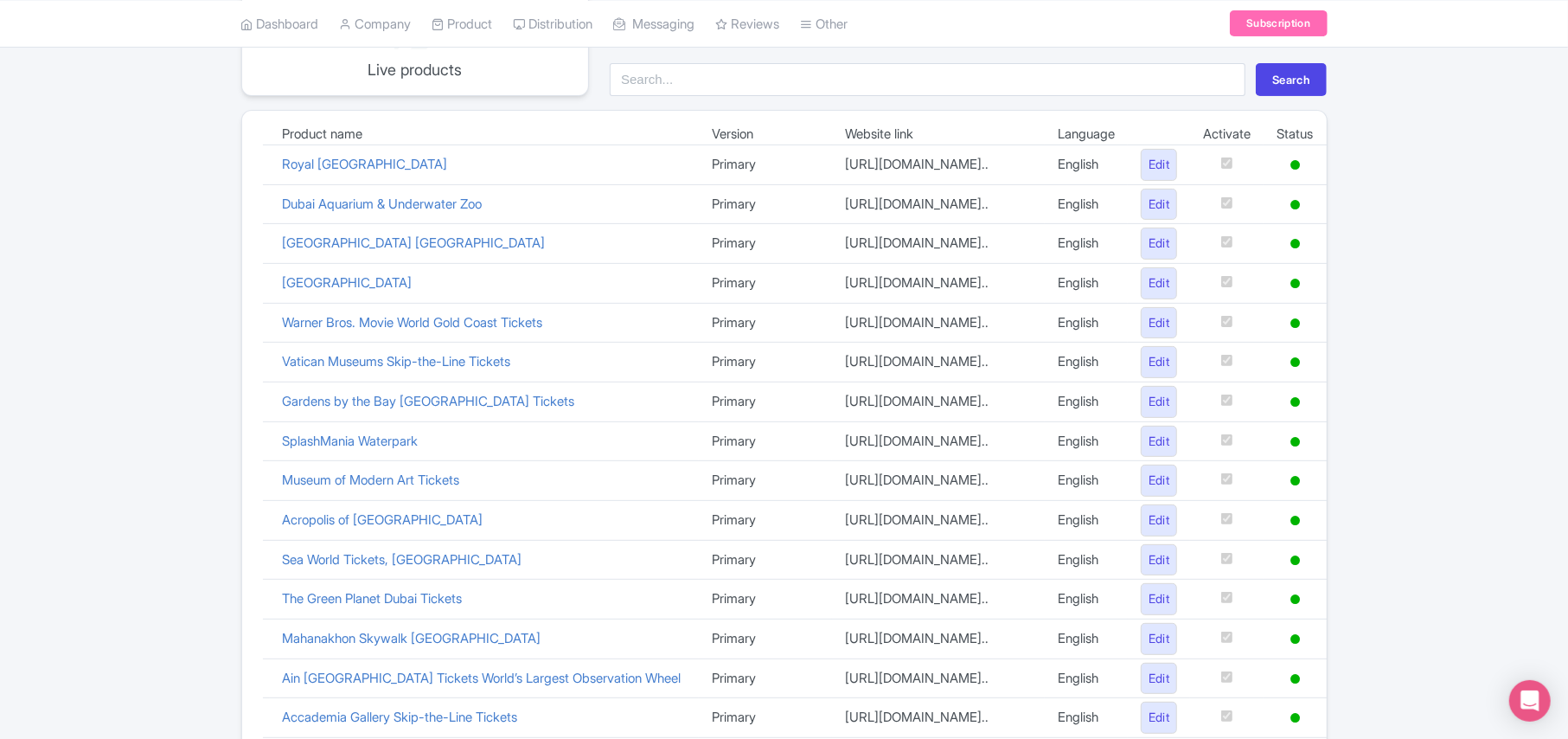
drag, startPoint x: 426, startPoint y: 289, endPoint x: 274, endPoint y: 303, distance: 152.6
click at [274, 303] on td "[GEOGRAPHIC_DATA]" at bounding box center [484, 283] width 429 height 40
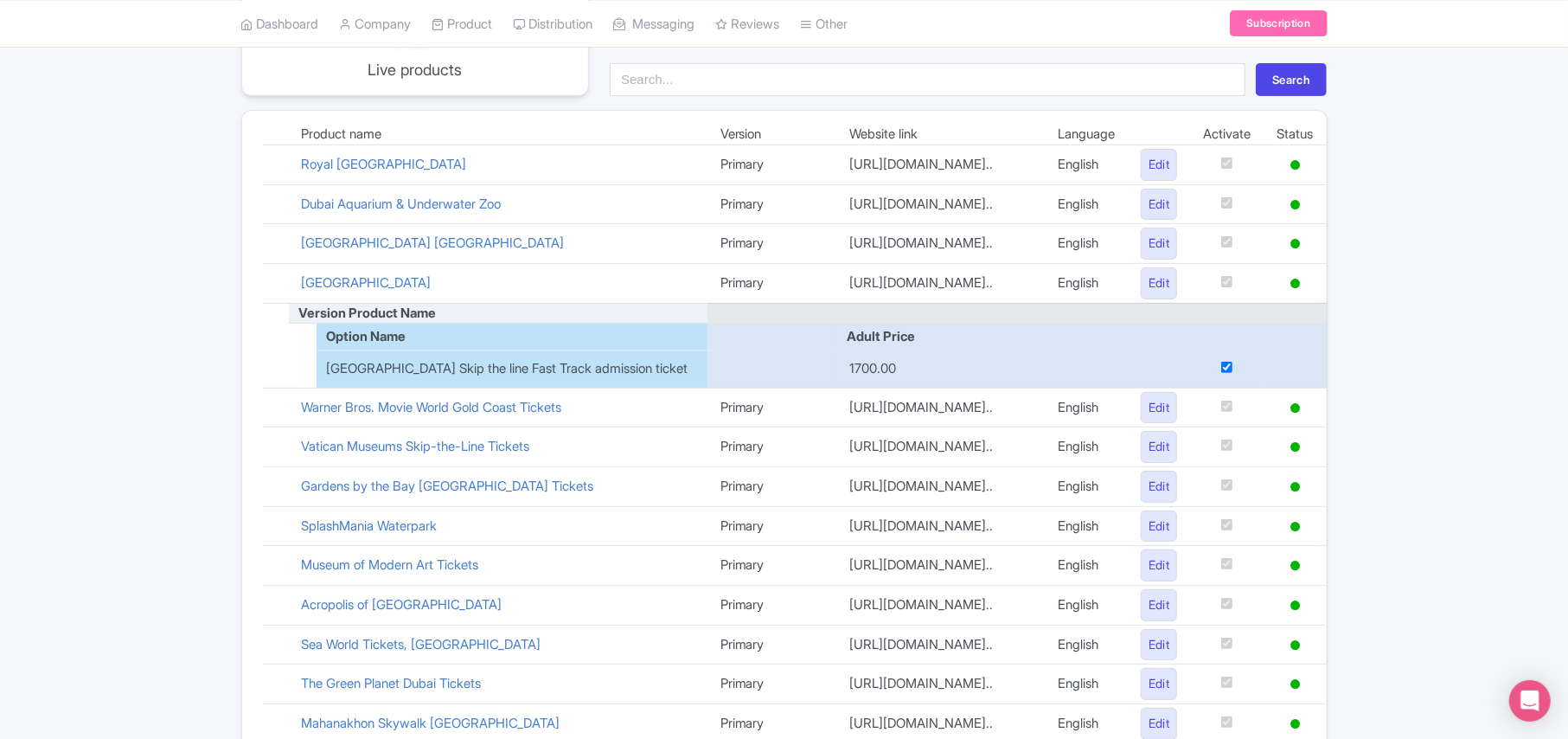
click at [128, 312] on div "Google Things to do set up guide 47 Live products Search Product name Version W…" at bounding box center [784, 611] width 1568 height 1358
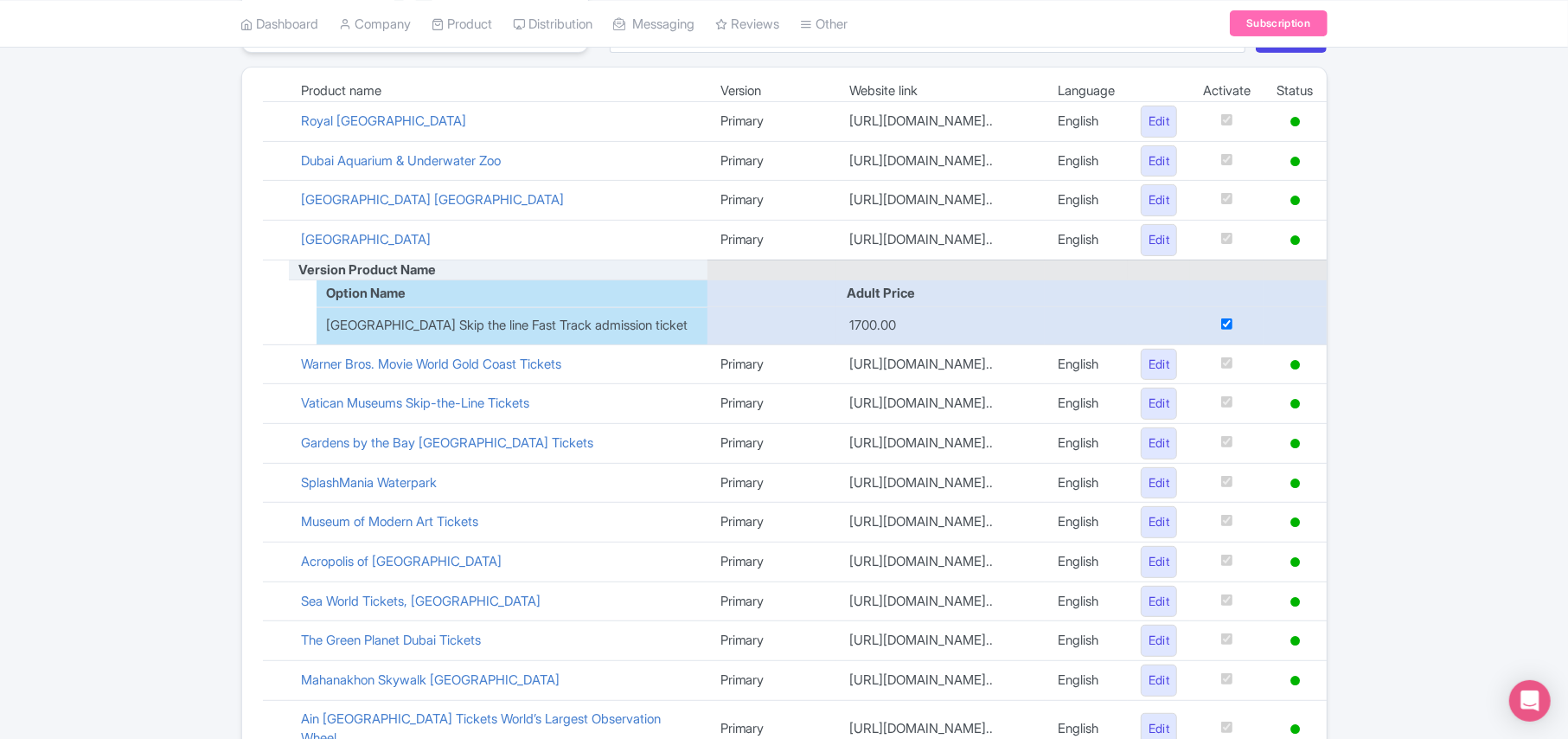
scroll to position [346, 0]
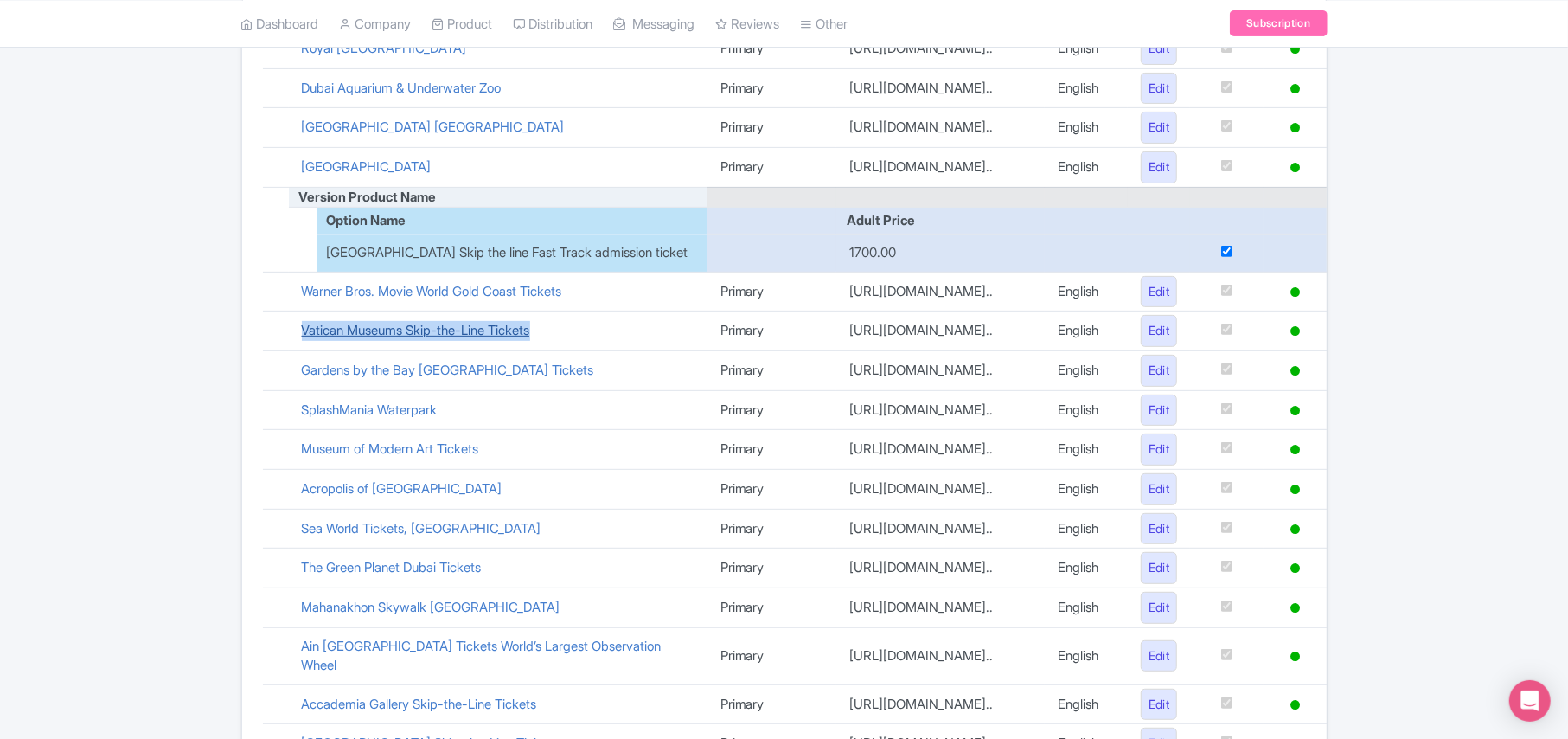
drag, startPoint x: 301, startPoint y: 351, endPoint x: 542, endPoint y: 333, distance: 241.7
click at [542, 333] on td "Vatican Museums Skip-the-Line Tickets" at bounding box center [498, 331] width 419 height 40
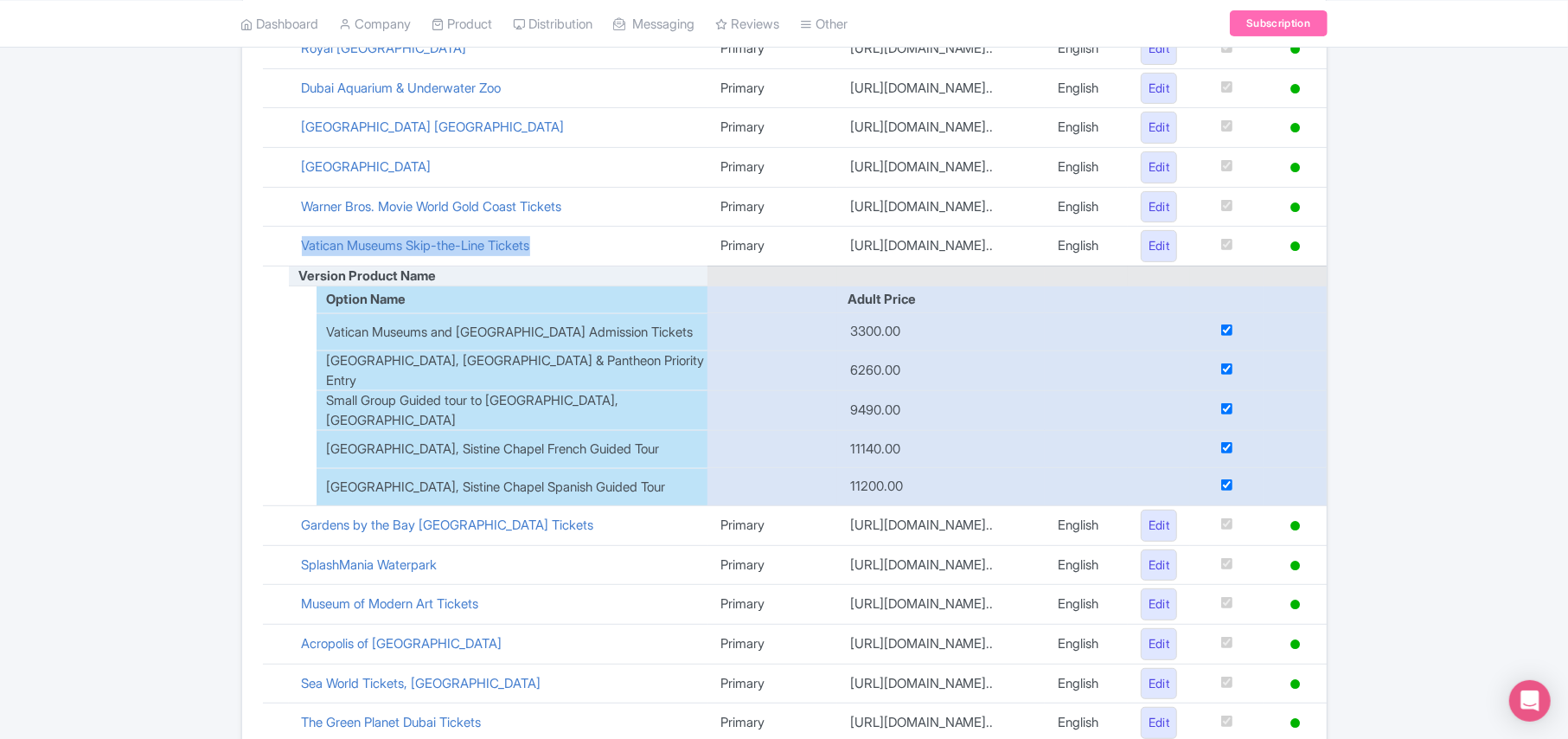
click at [555, 249] on td "Vatican Museums Skip-the-Line Tickets" at bounding box center [498, 246] width 420 height 40
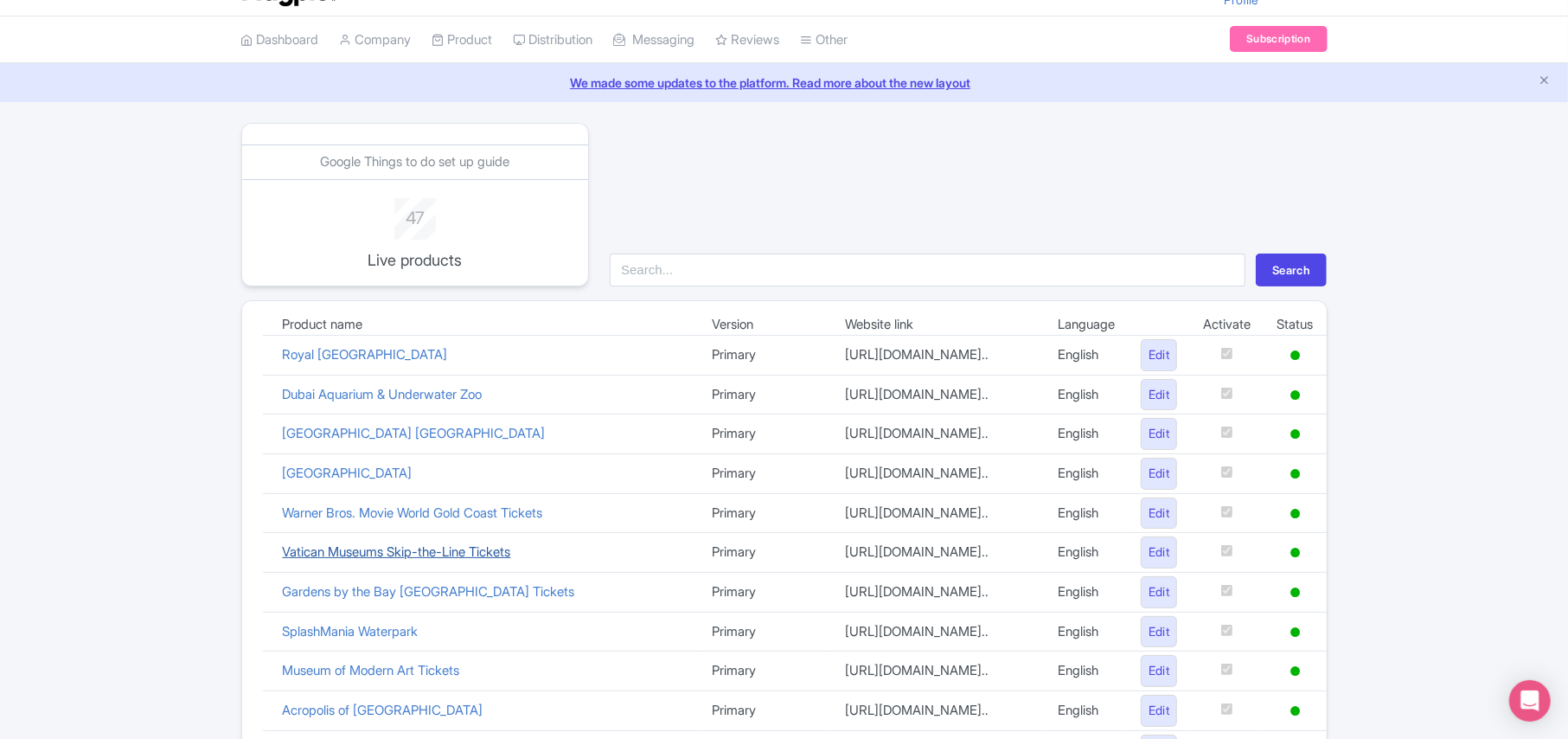
scroll to position [0, 0]
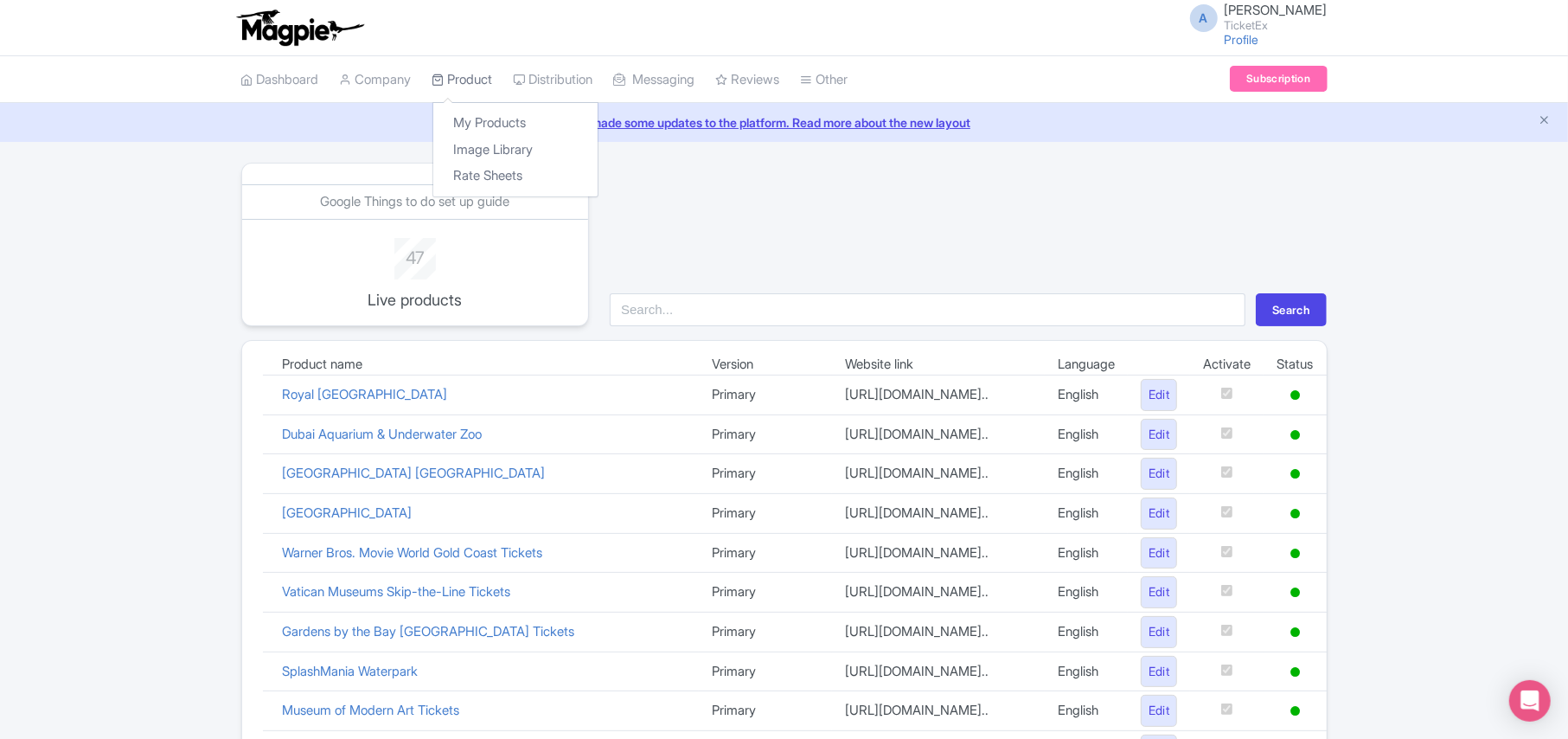
click at [458, 79] on link "Product" at bounding box center [462, 80] width 60 height 48
click at [502, 118] on link "My Products" at bounding box center [516, 123] width 165 height 27
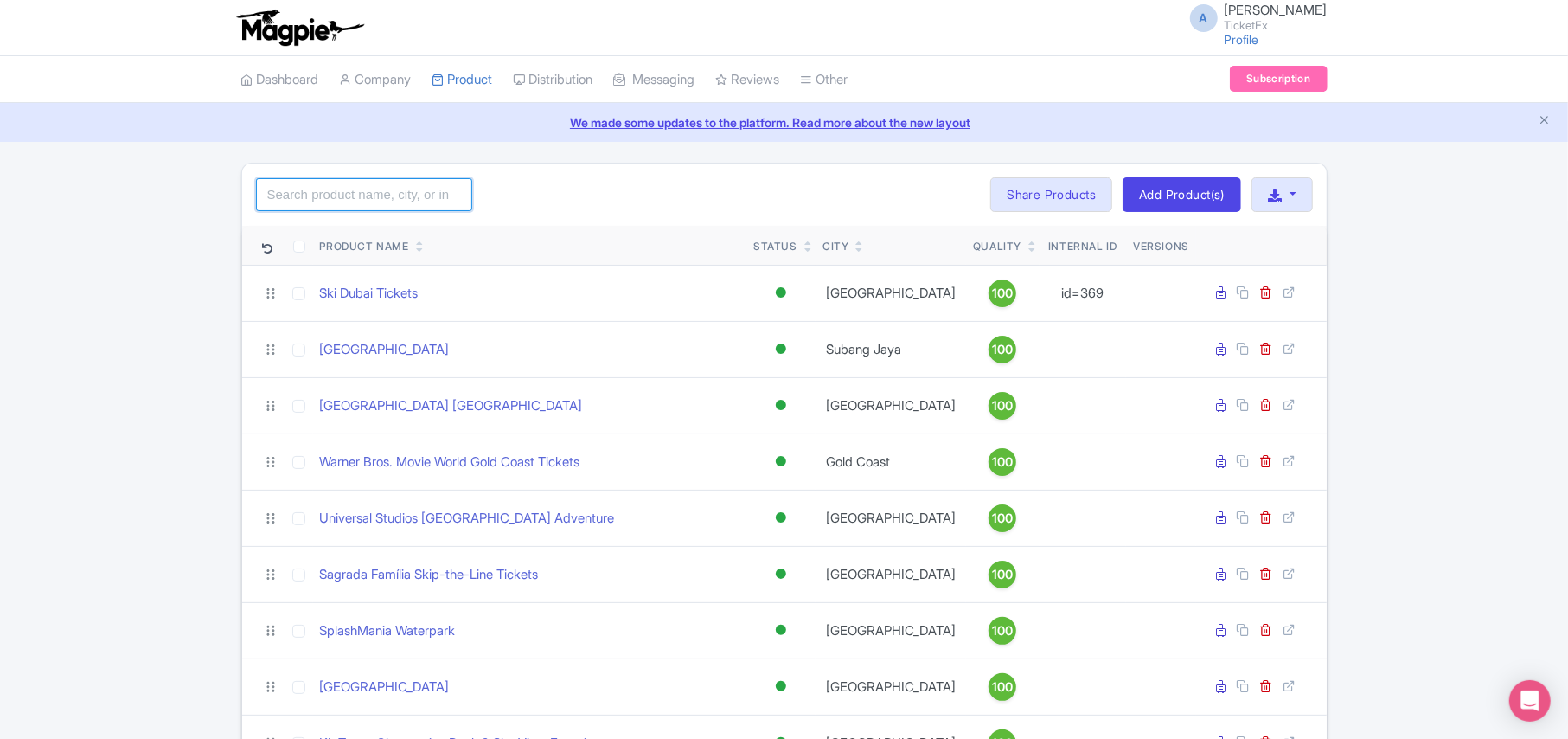
click at [409, 197] on input "search" at bounding box center [364, 194] width 216 height 33
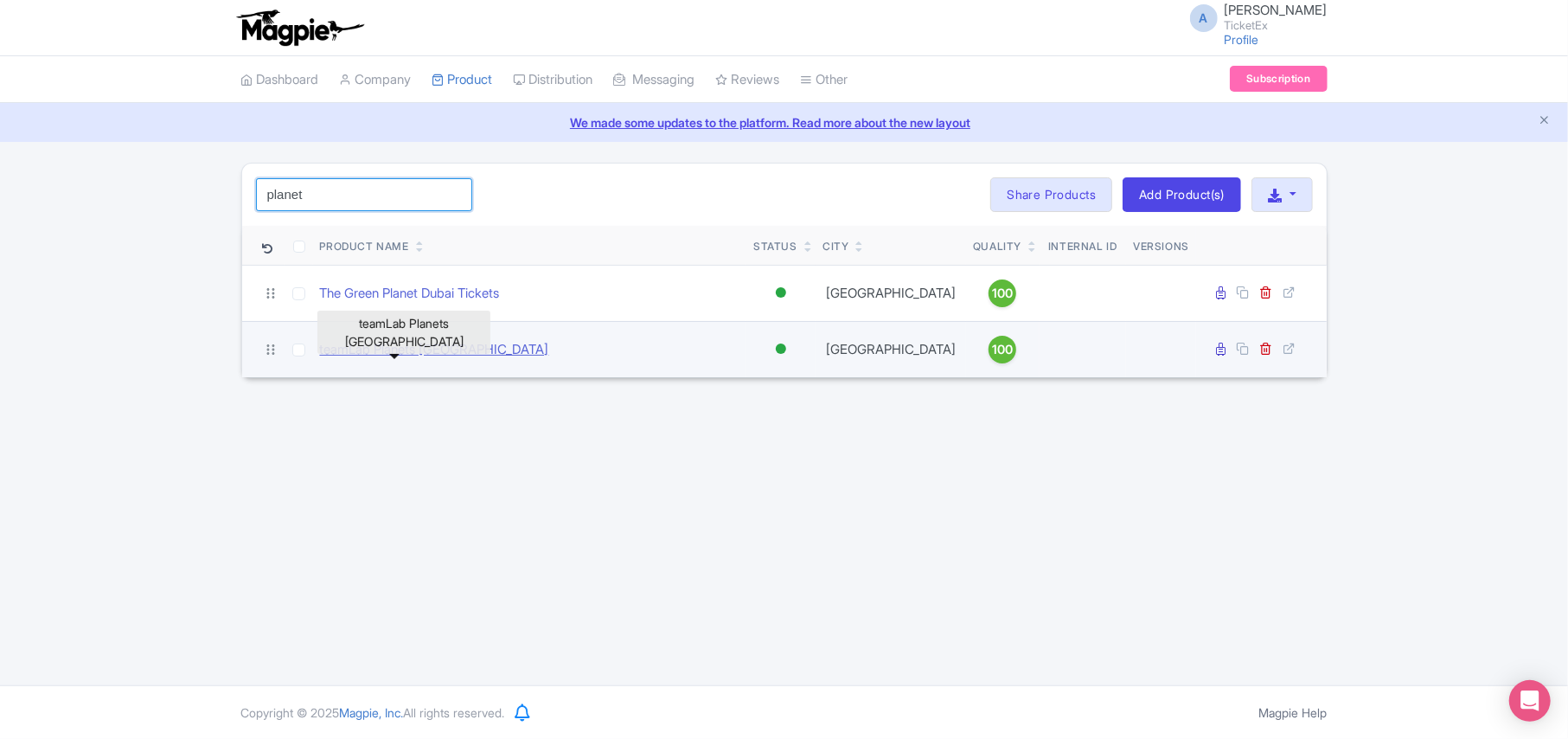
type input "planet"
click at [393, 356] on link "teamLab Planets [GEOGRAPHIC_DATA]" at bounding box center [434, 350] width 229 height 20
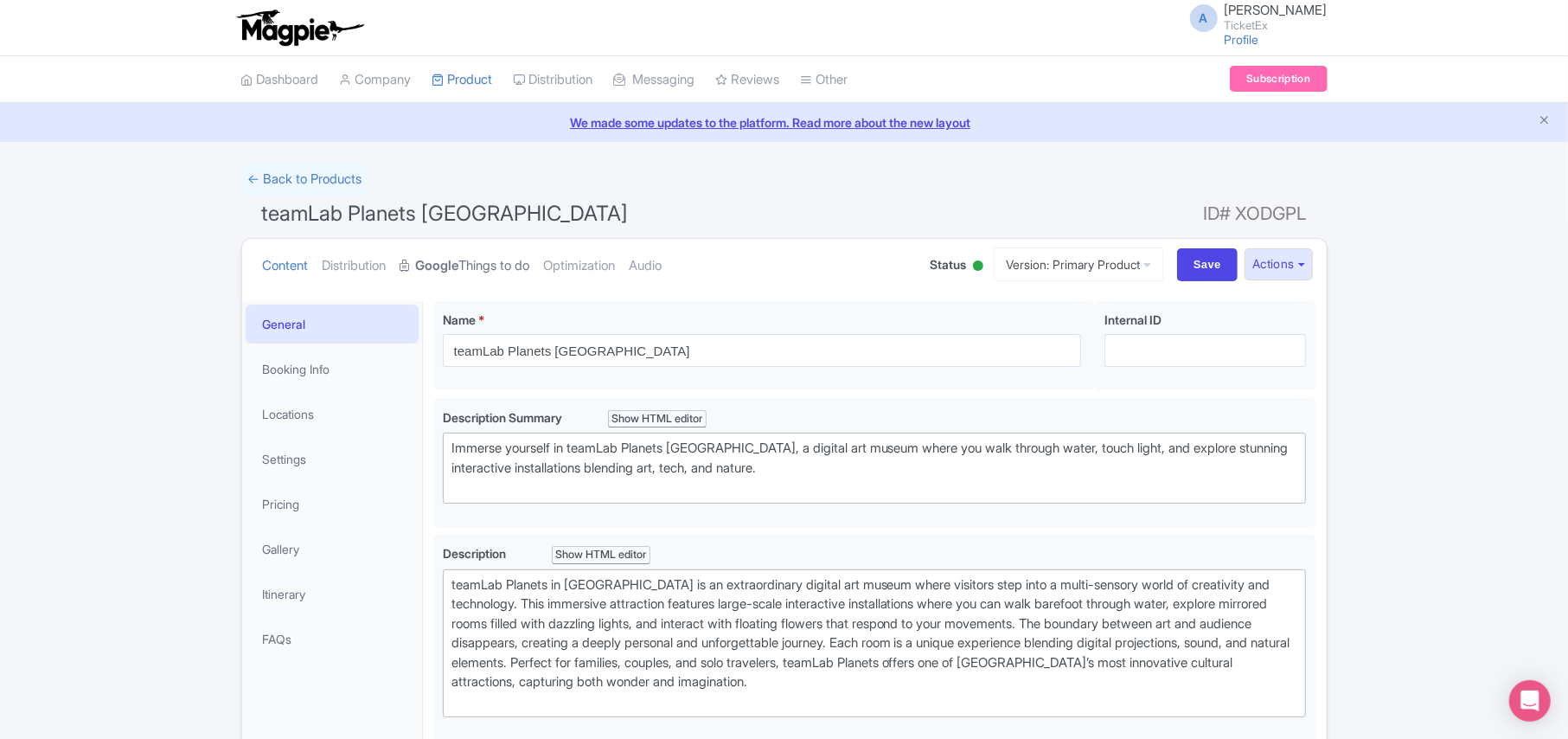
click at [481, 267] on link "Google Things to do" at bounding box center [465, 266] width 130 height 55
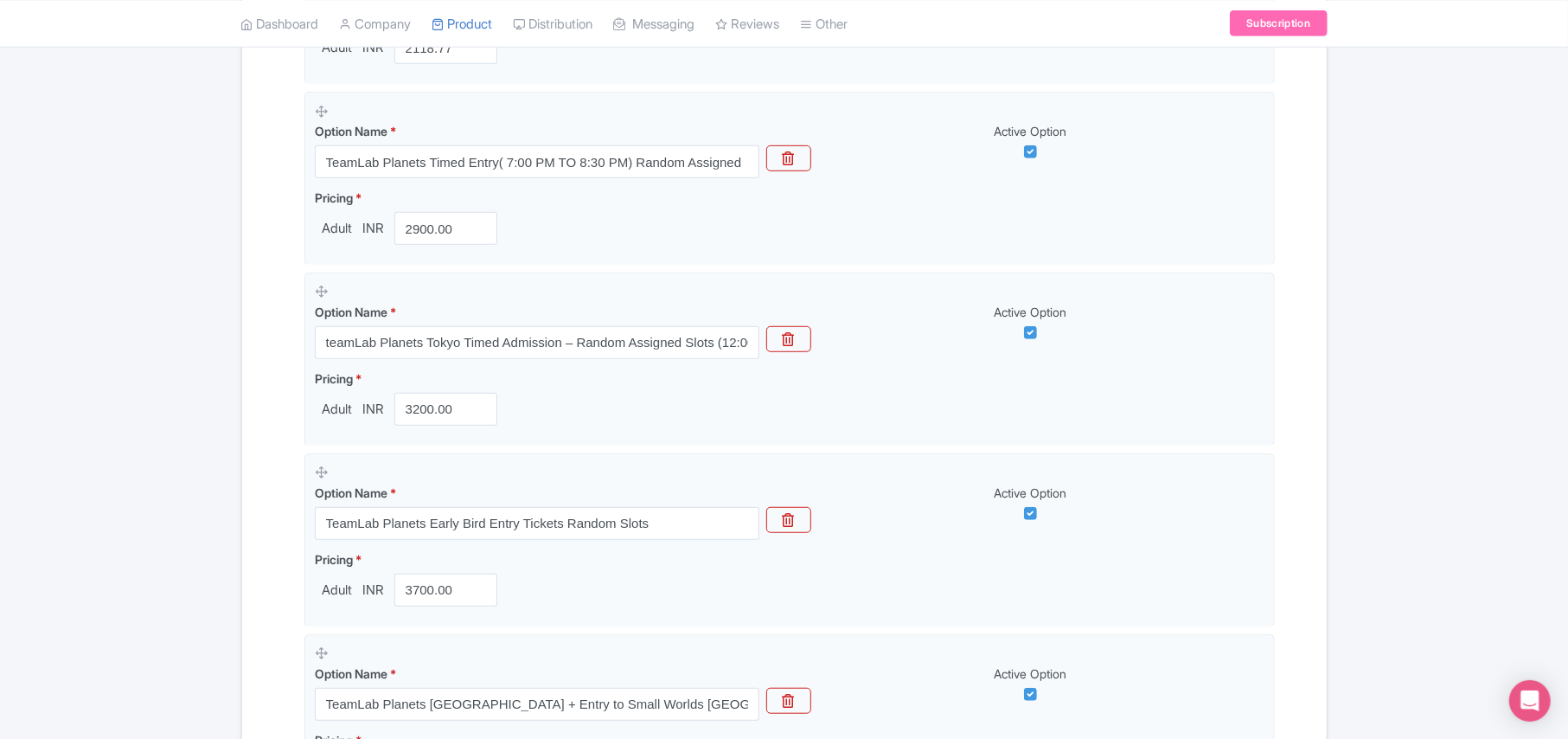
scroll to position [1385, 0]
